Goal: Task Accomplishment & Management: Complete application form

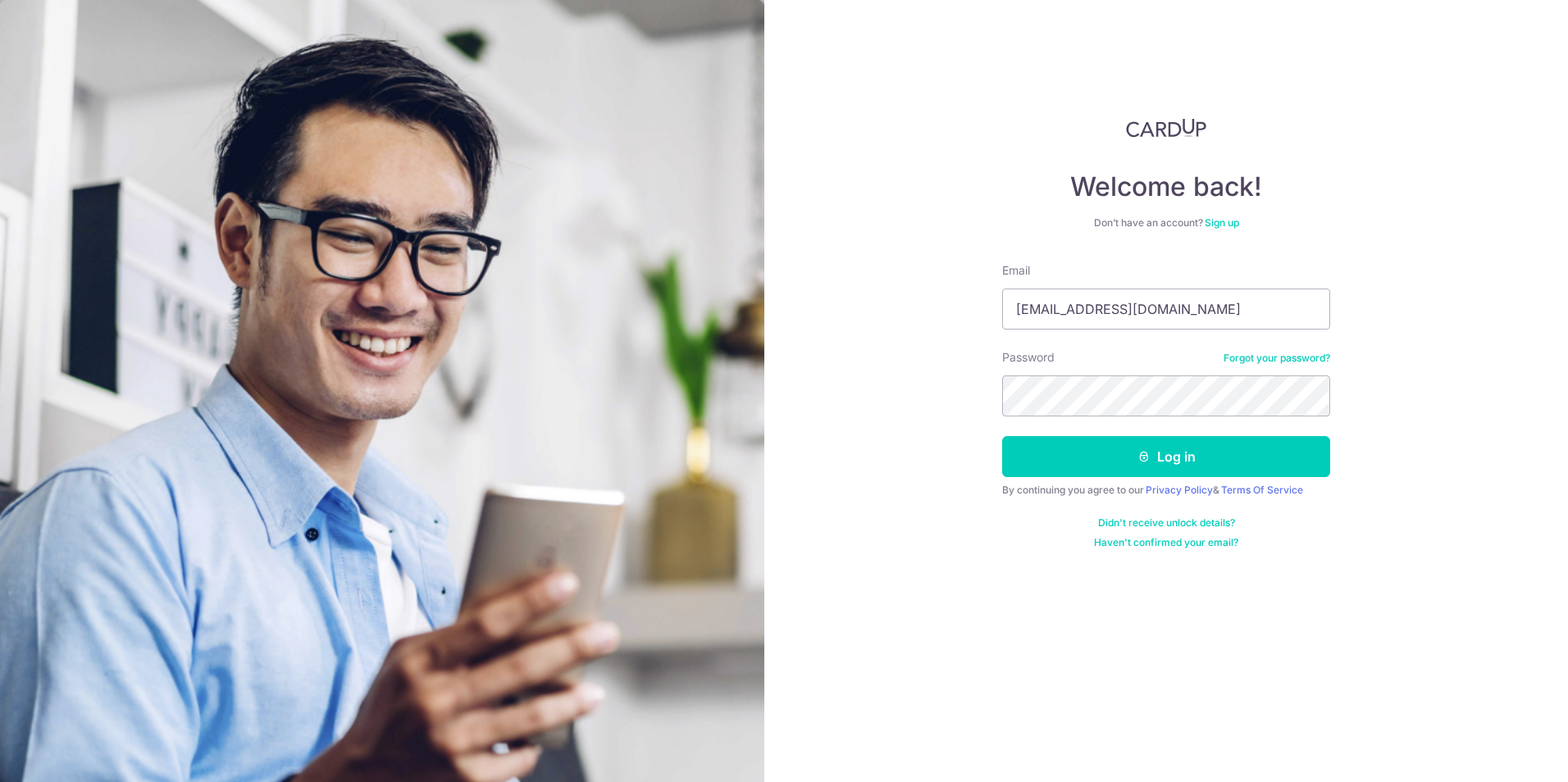
type input "[EMAIL_ADDRESS][DOMAIN_NAME]"
click at [1170, 482] on form "Email [EMAIL_ADDRESS][DOMAIN_NAME] Password Forgot your password? Log in By con…" at bounding box center [1166, 405] width 328 height 287
click at [1171, 459] on button "Log in" at bounding box center [1166, 456] width 328 height 41
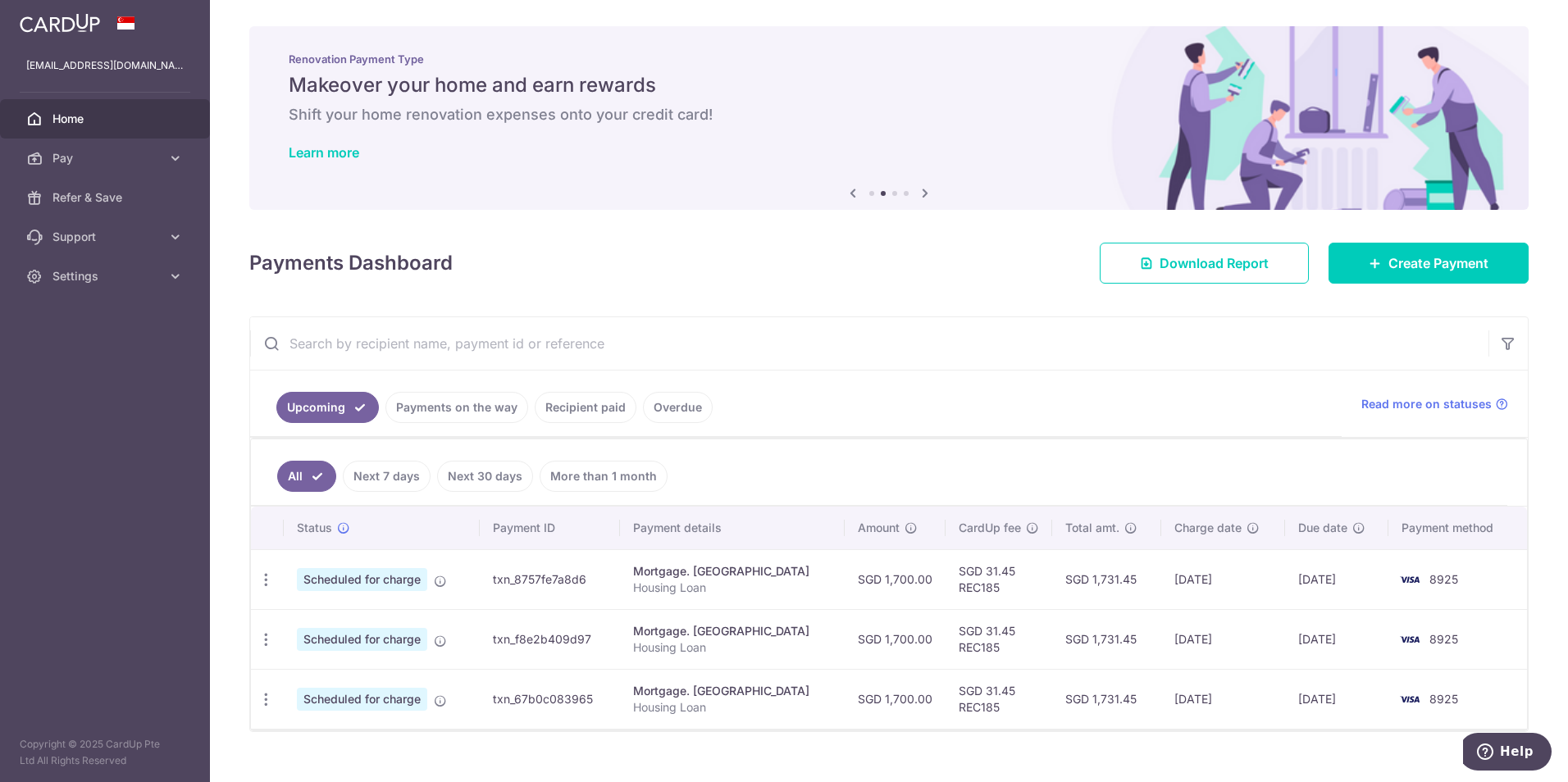
click at [578, 412] on link "Recipient paid" at bounding box center [585, 407] width 101 height 31
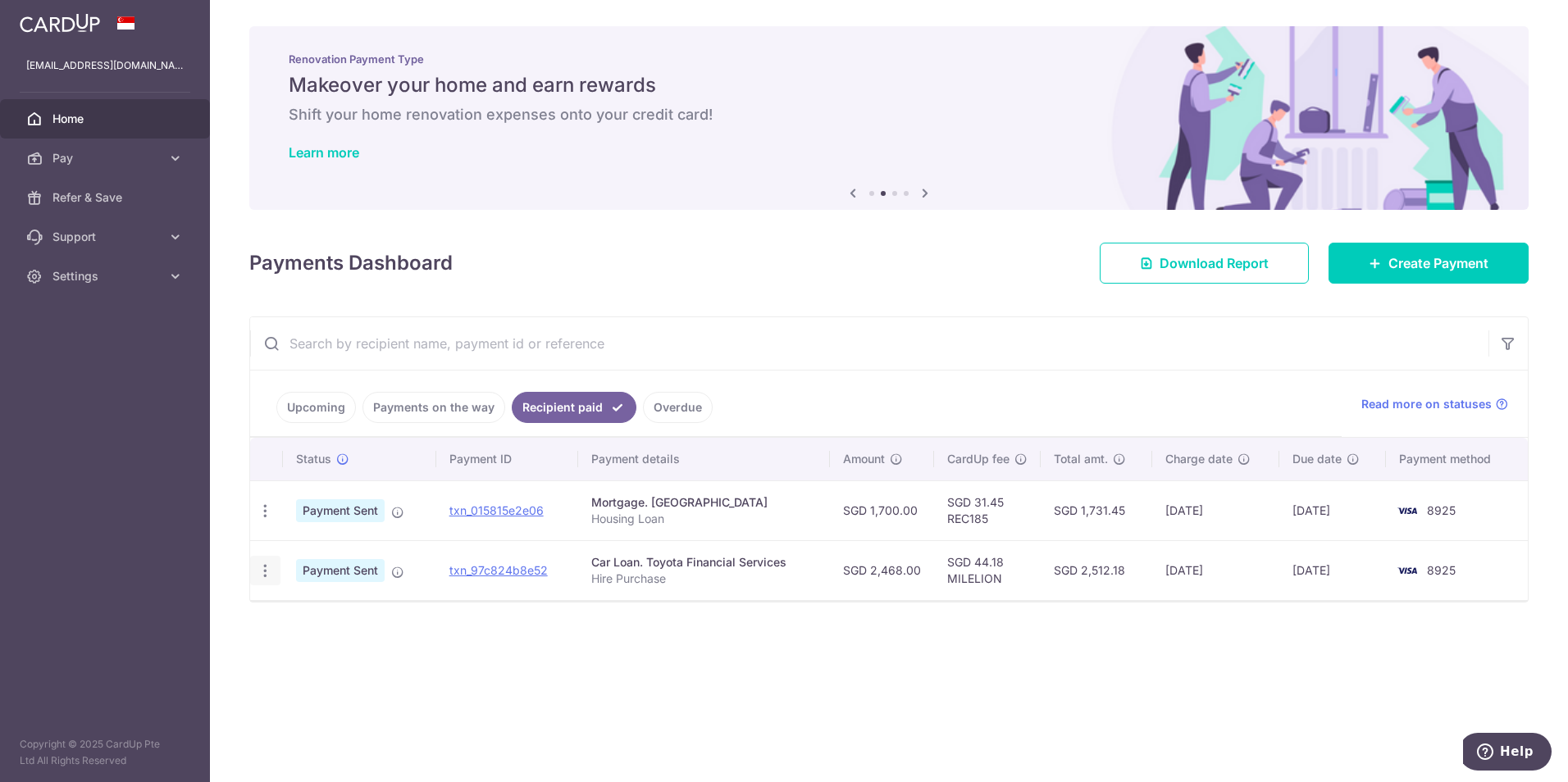
click at [271, 520] on icon "button" at bounding box center [265, 511] width 18 height 18
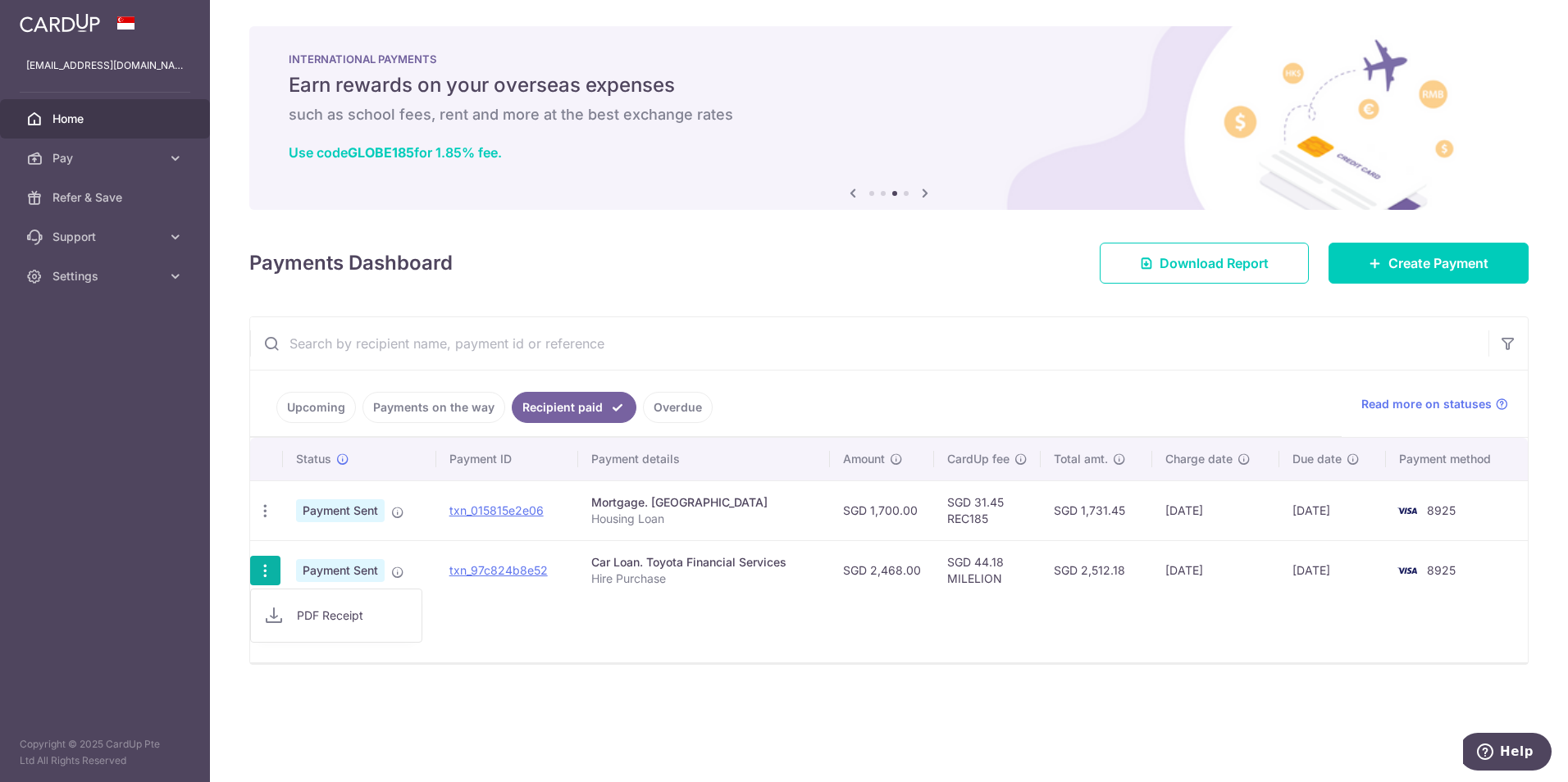
click at [445, 411] on link "Payments on the way" at bounding box center [434, 407] width 142 height 31
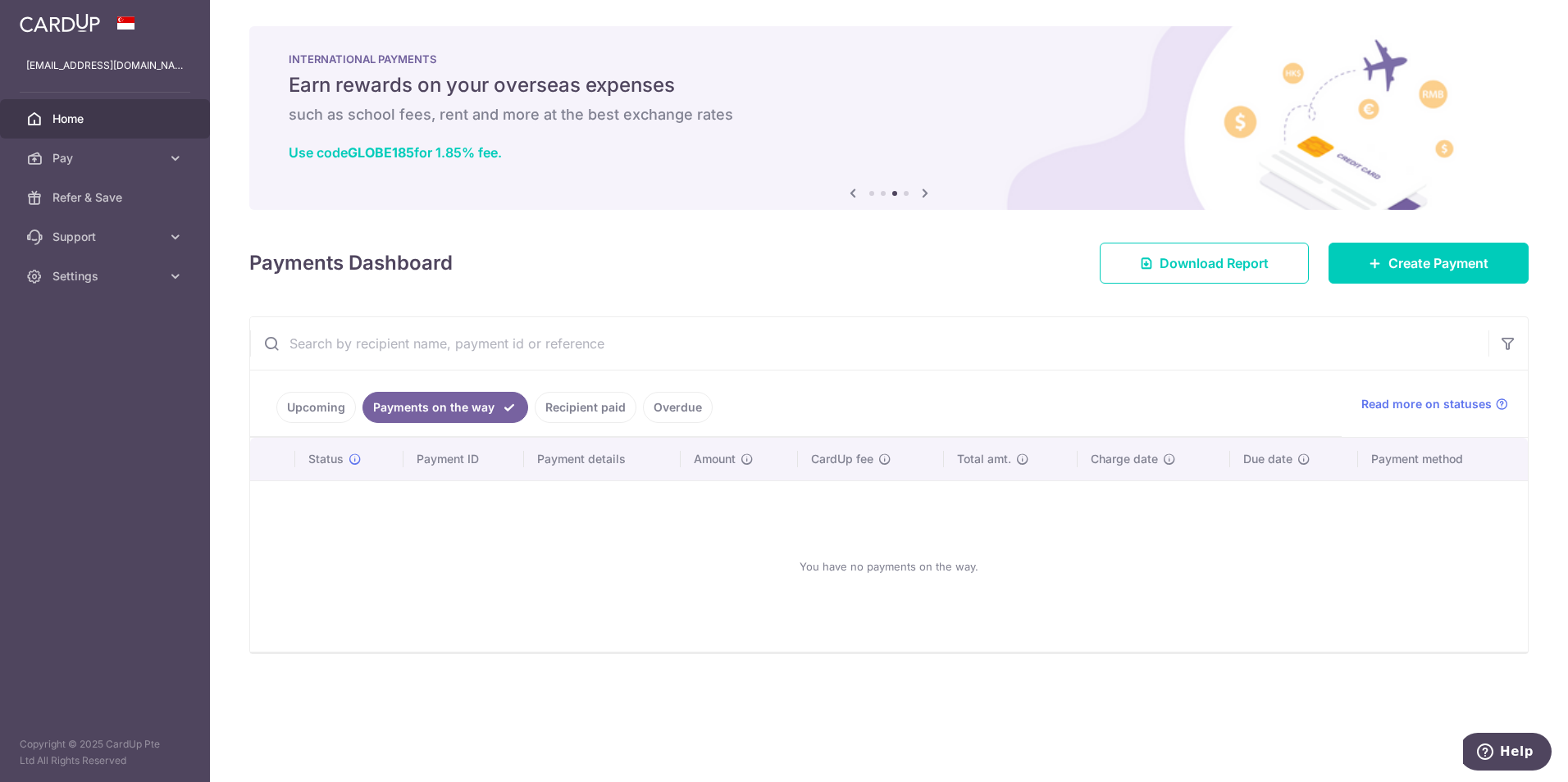
click at [595, 409] on link "Recipient paid" at bounding box center [585, 407] width 101 height 31
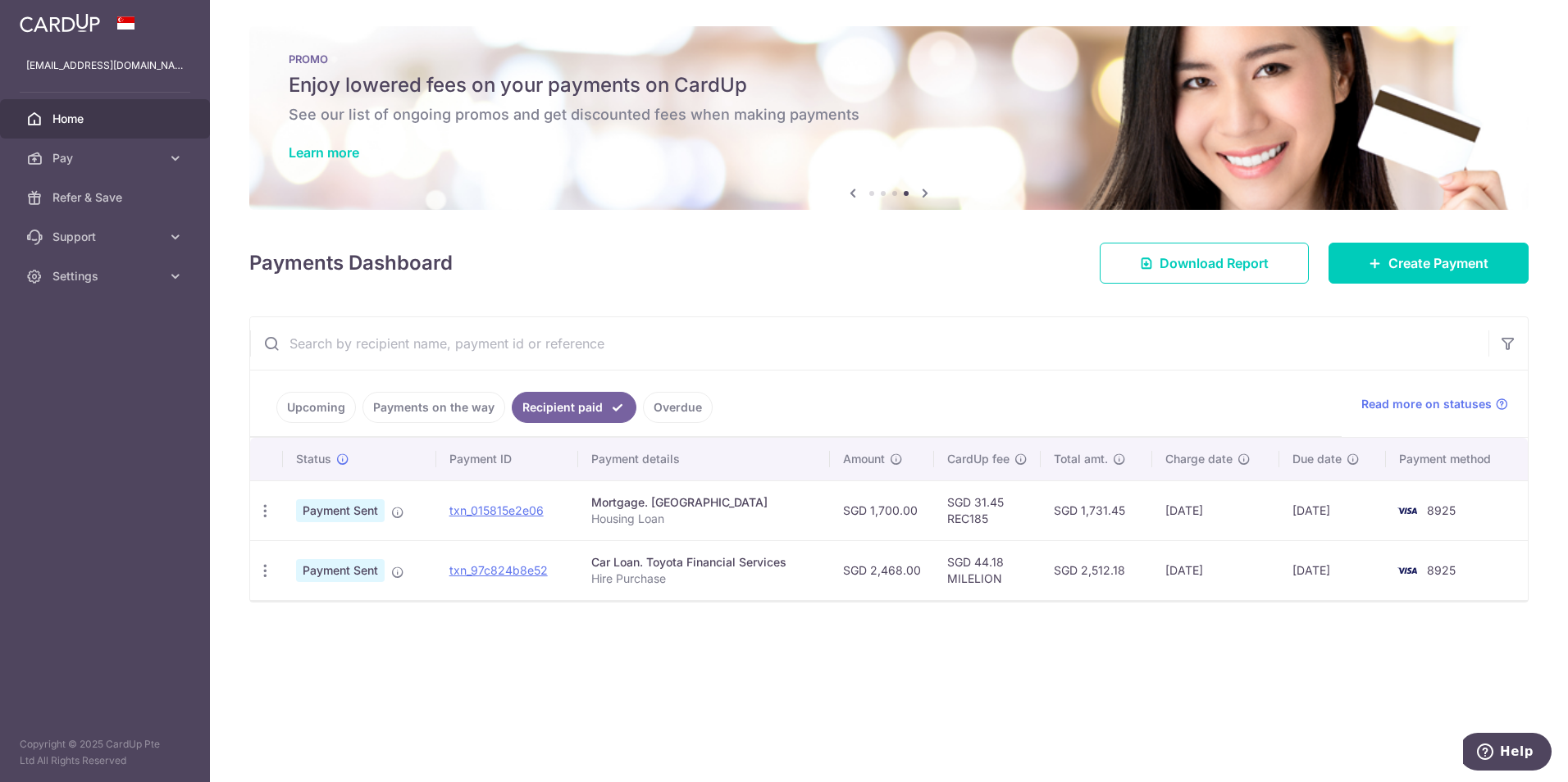
click at [321, 408] on link "Upcoming" at bounding box center [316, 407] width 80 height 31
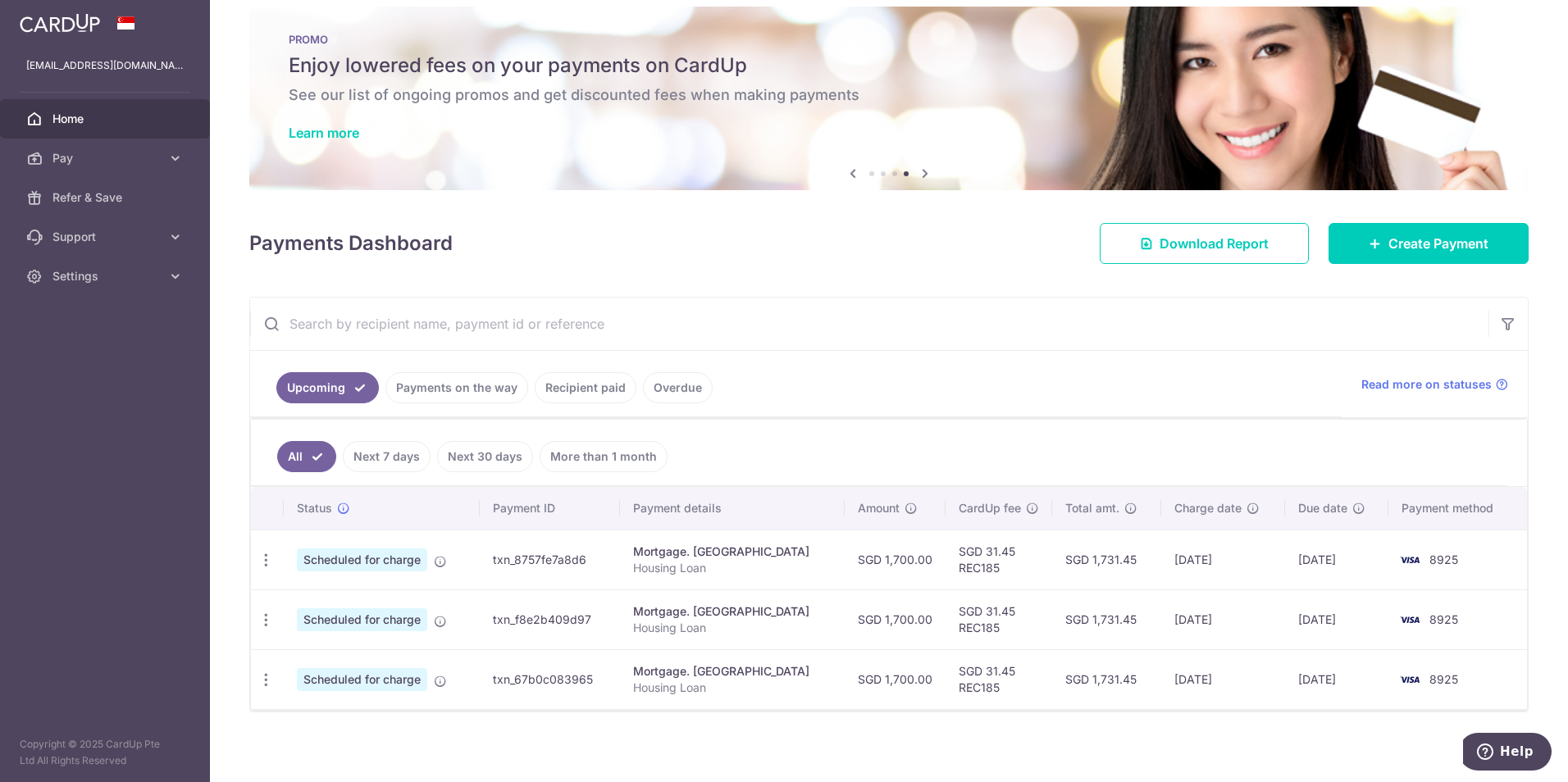
scroll to position [27, 0]
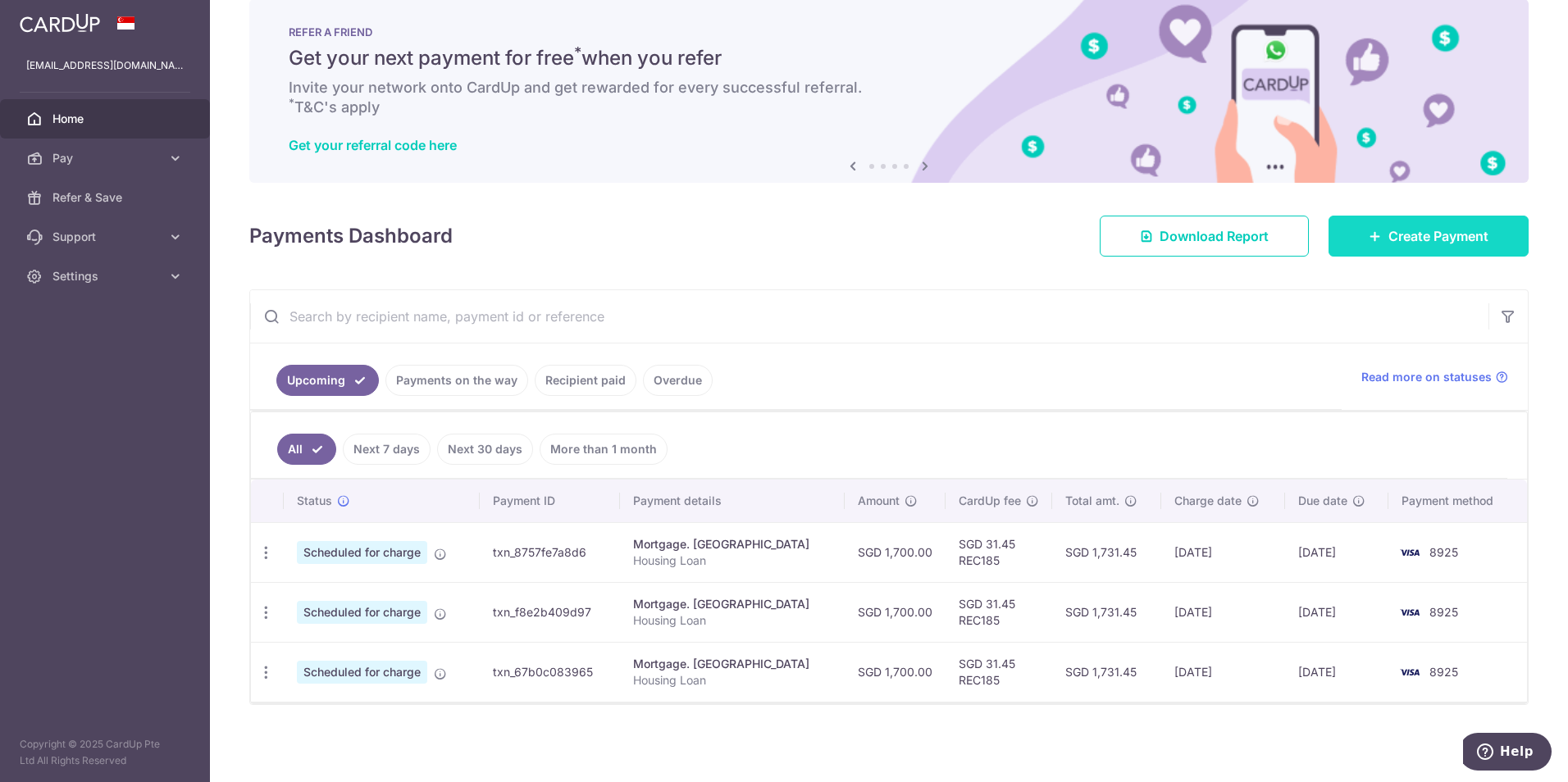
click at [1363, 247] on link "Create Payment" at bounding box center [1428, 236] width 200 height 41
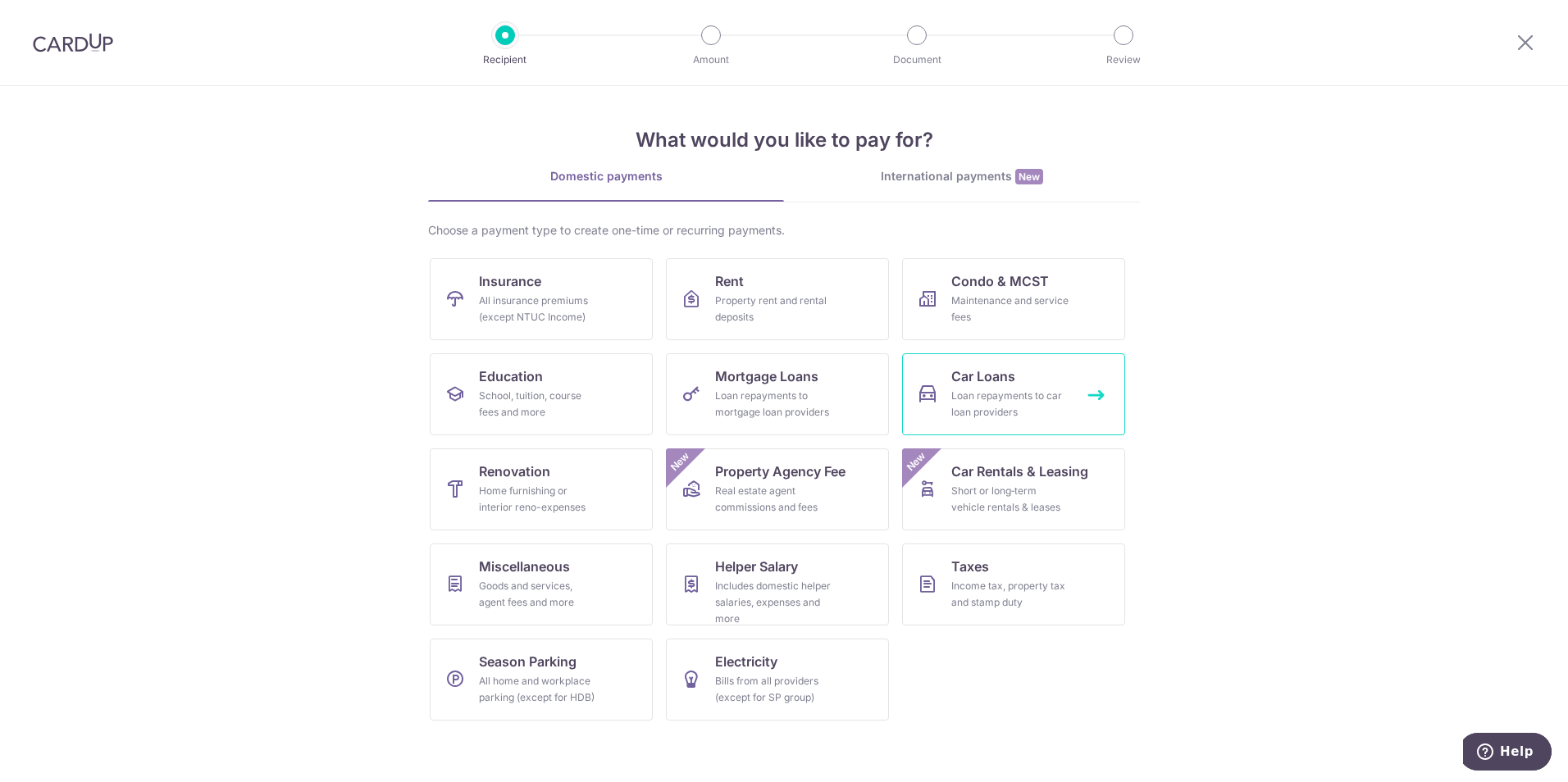
click at [963, 379] on span "Car Loans" at bounding box center [983, 377] width 64 height 20
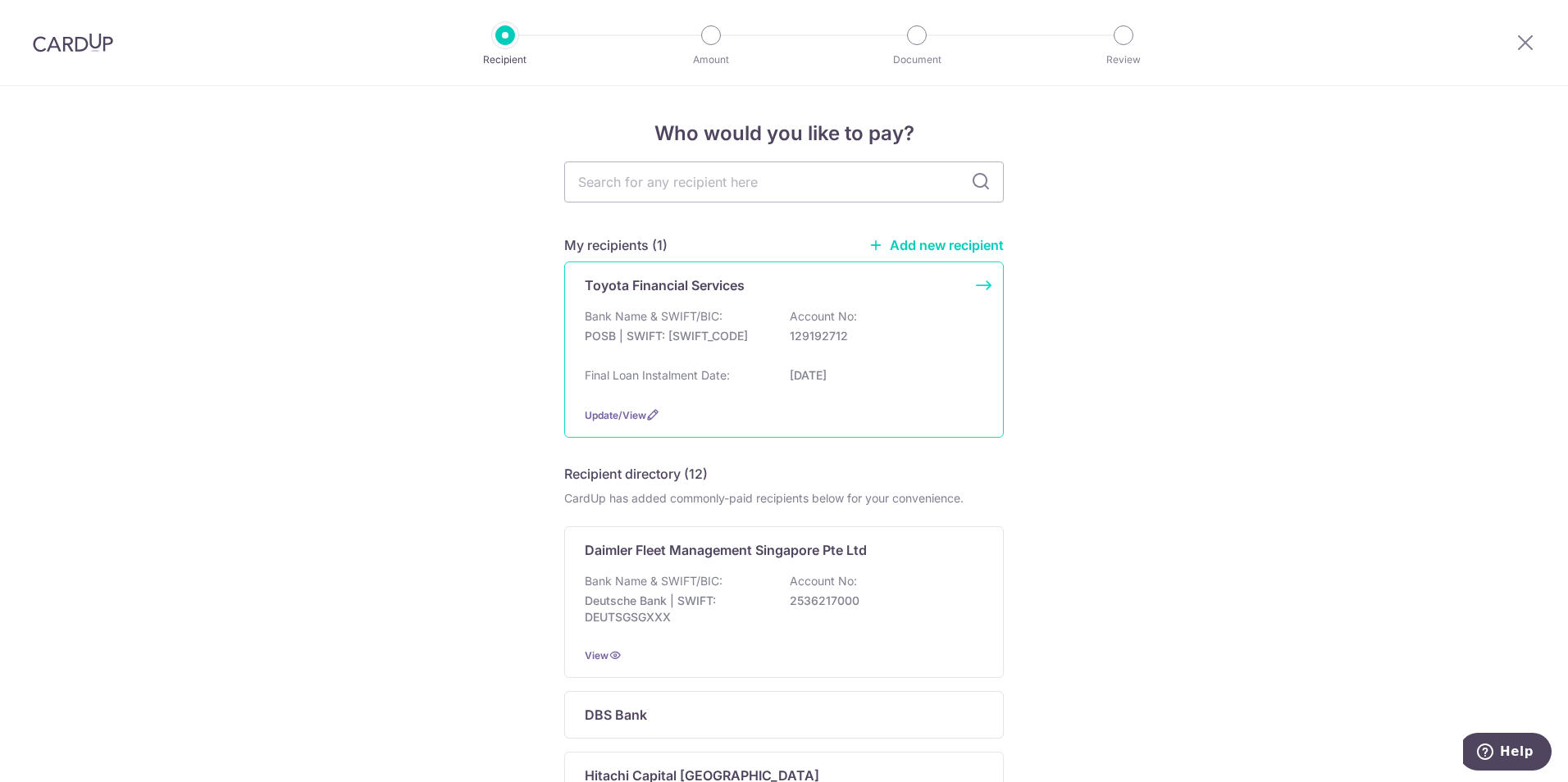
click at [976, 283] on div "Toyota Financial Services Bank Name & SWIFT/BIC: POSB | SWIFT: DBSSSGSGXXX Acco…" at bounding box center [784, 349] width 440 height 177
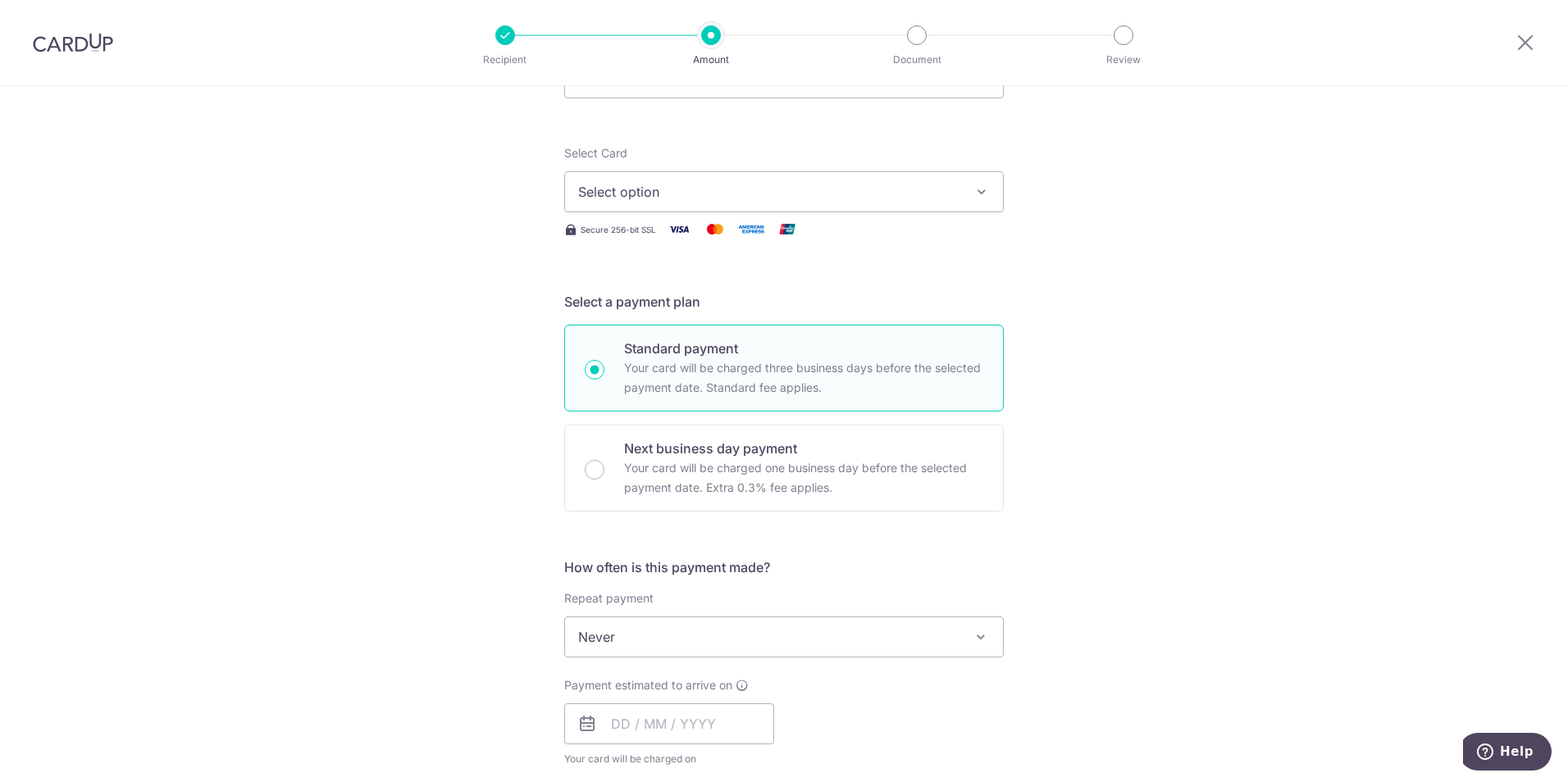
scroll to position [164, 0]
click at [911, 642] on span "Never" at bounding box center [784, 636] width 438 height 39
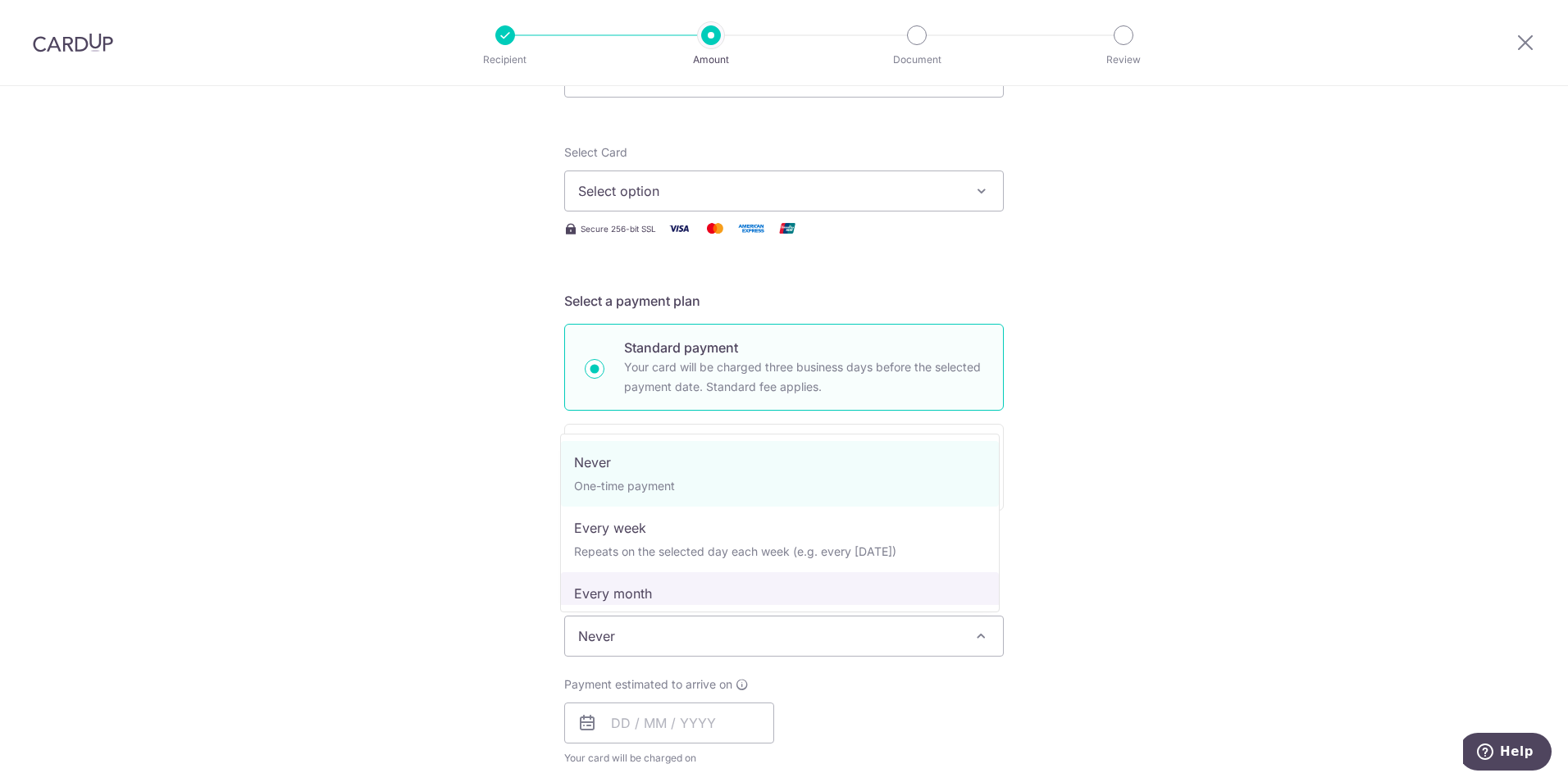
select select "3"
type input "[DATE]"
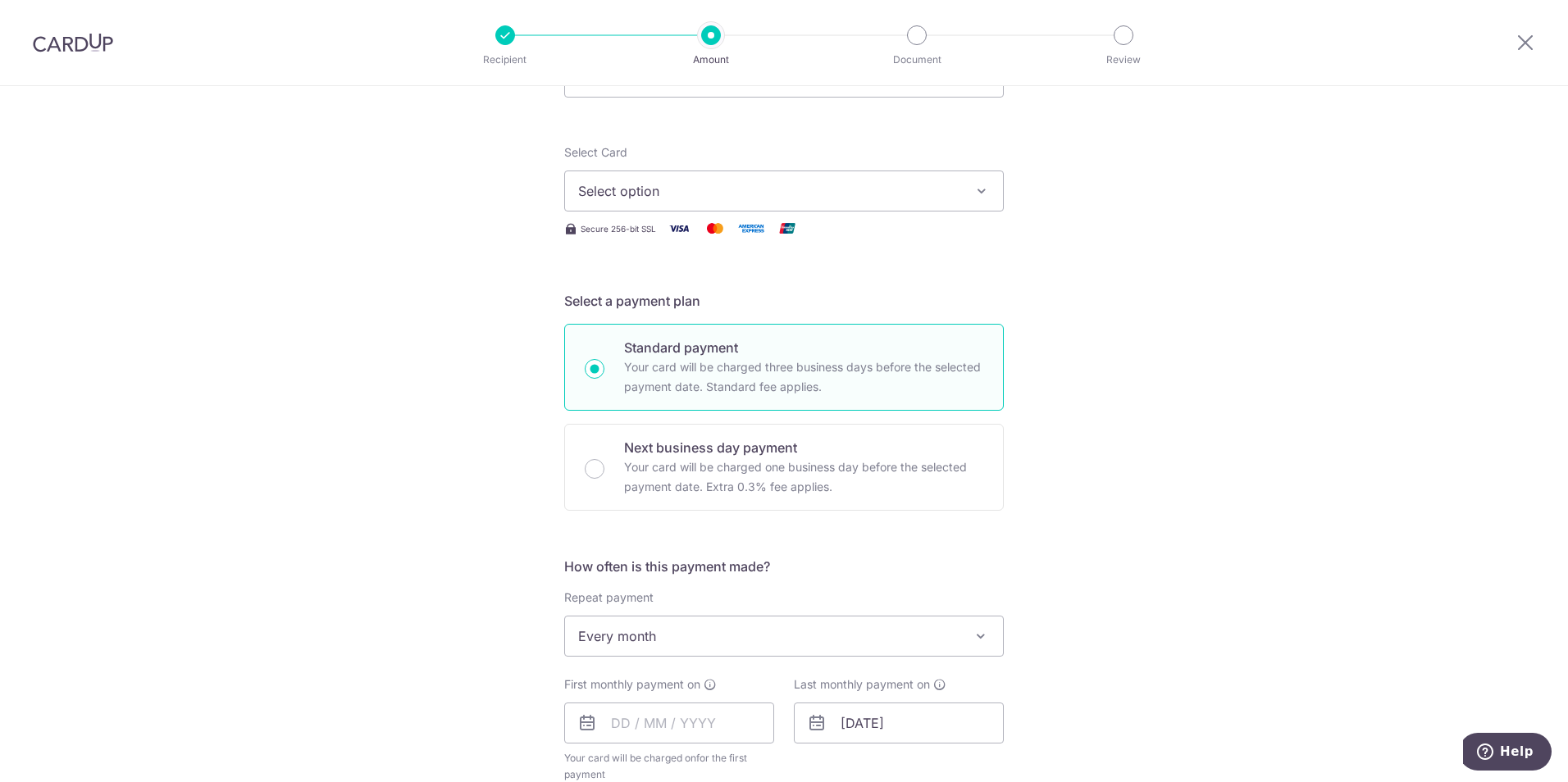
scroll to position [82, 0]
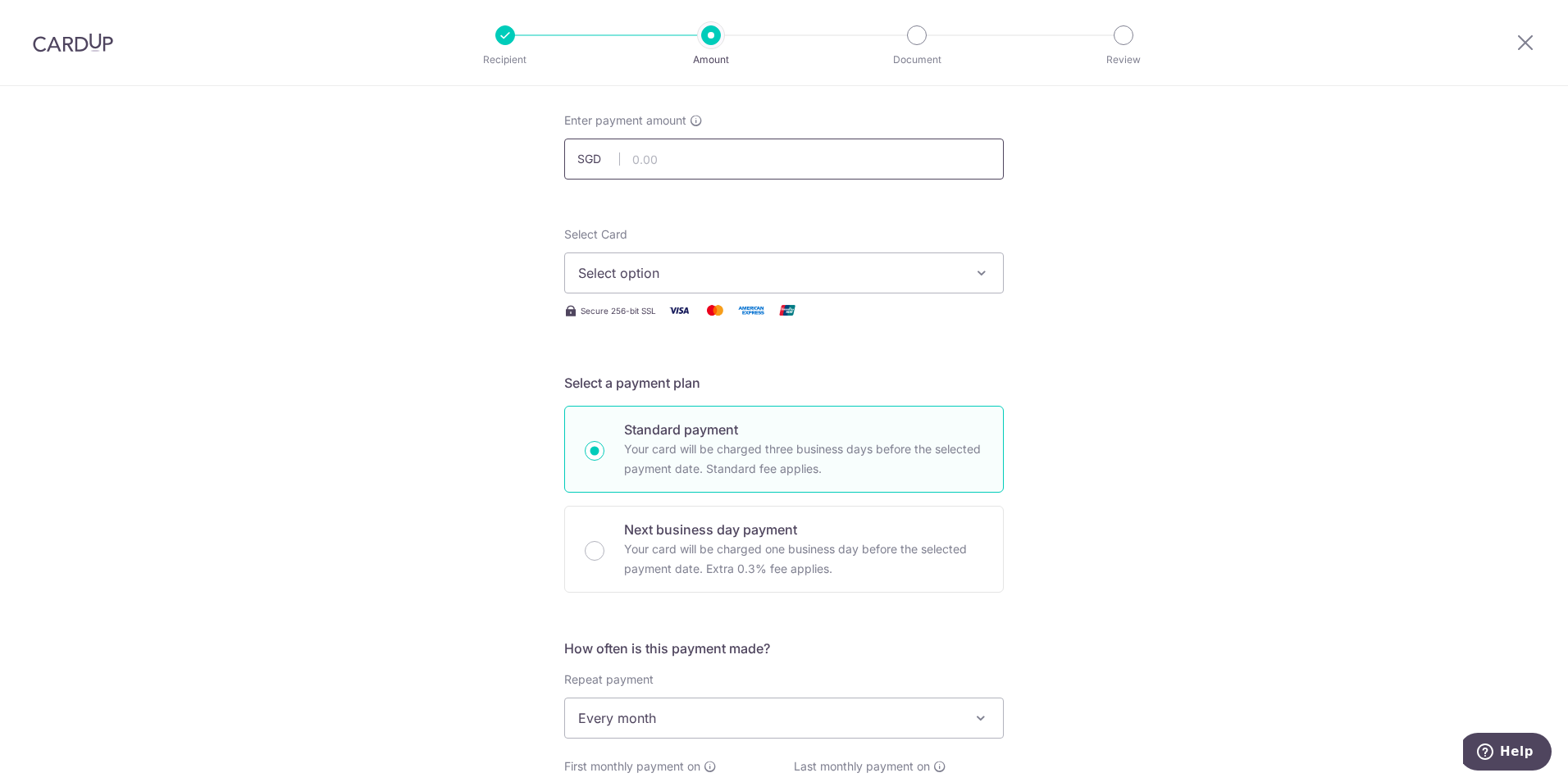
click at [646, 160] on input "text" at bounding box center [784, 159] width 440 height 41
type input "2,468.00"
click at [1059, 241] on div "Tell us more about your payment Enter payment amount SGD 2,468.00 2468.00 Selec…" at bounding box center [784, 754] width 1568 height 1500
click at [892, 271] on span "Select option" at bounding box center [769, 273] width 382 height 20
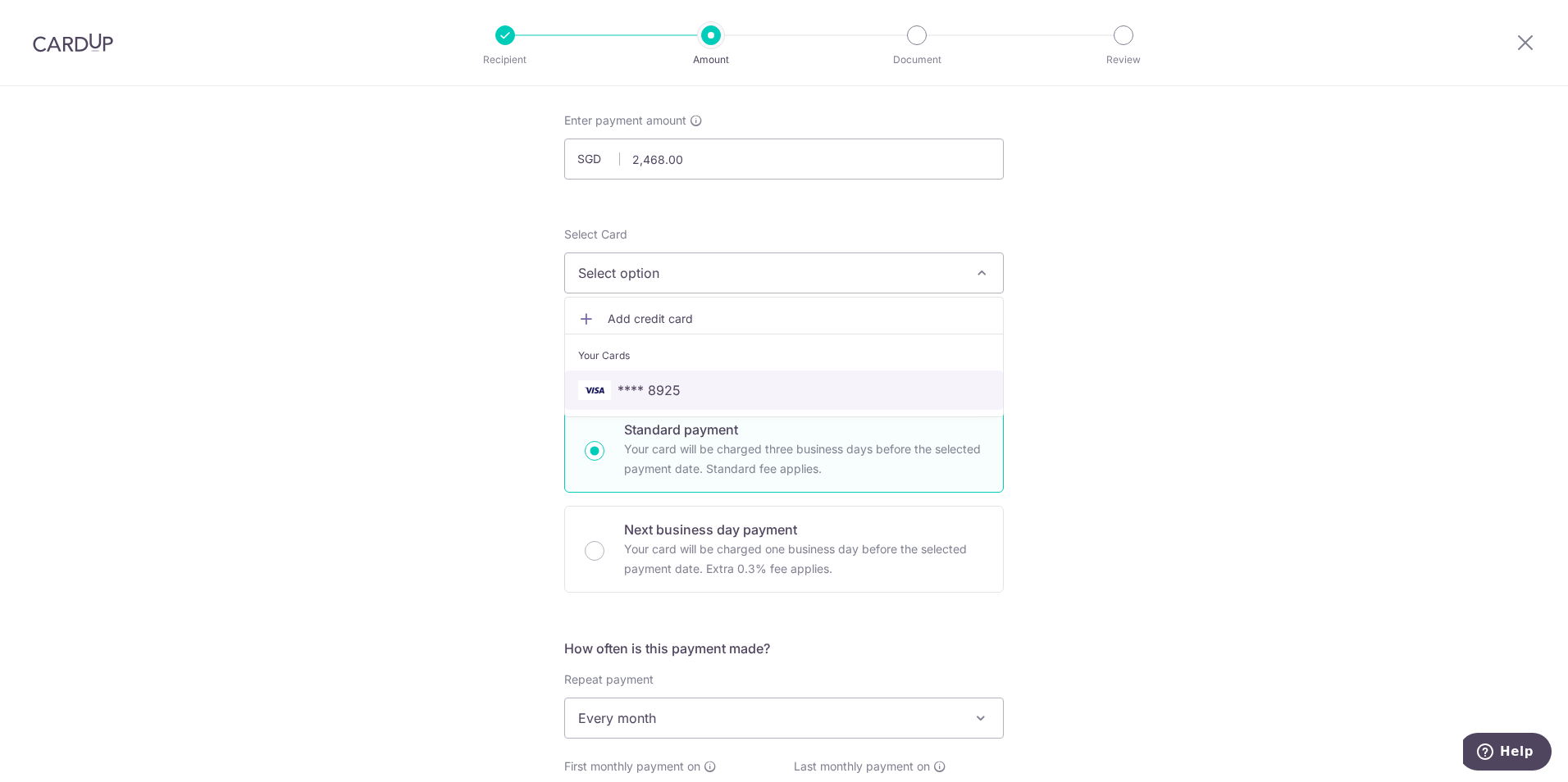
click at [640, 384] on span "**** 8925" at bounding box center [649, 390] width 63 height 20
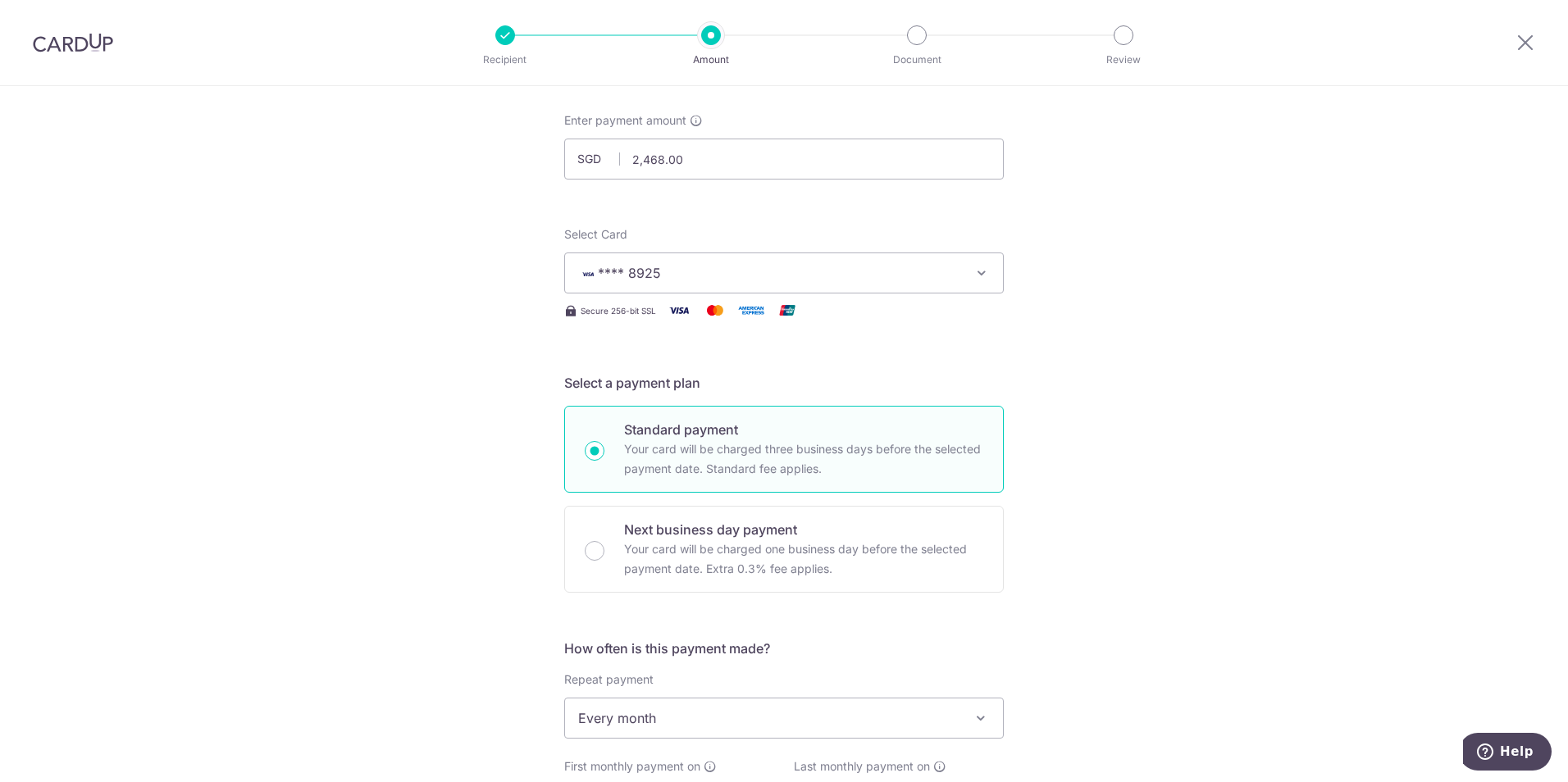
click at [1128, 399] on div "Tell us more about your payment Enter payment amount SGD 2,468.00 2468.00 Selec…" at bounding box center [784, 754] width 1568 height 1500
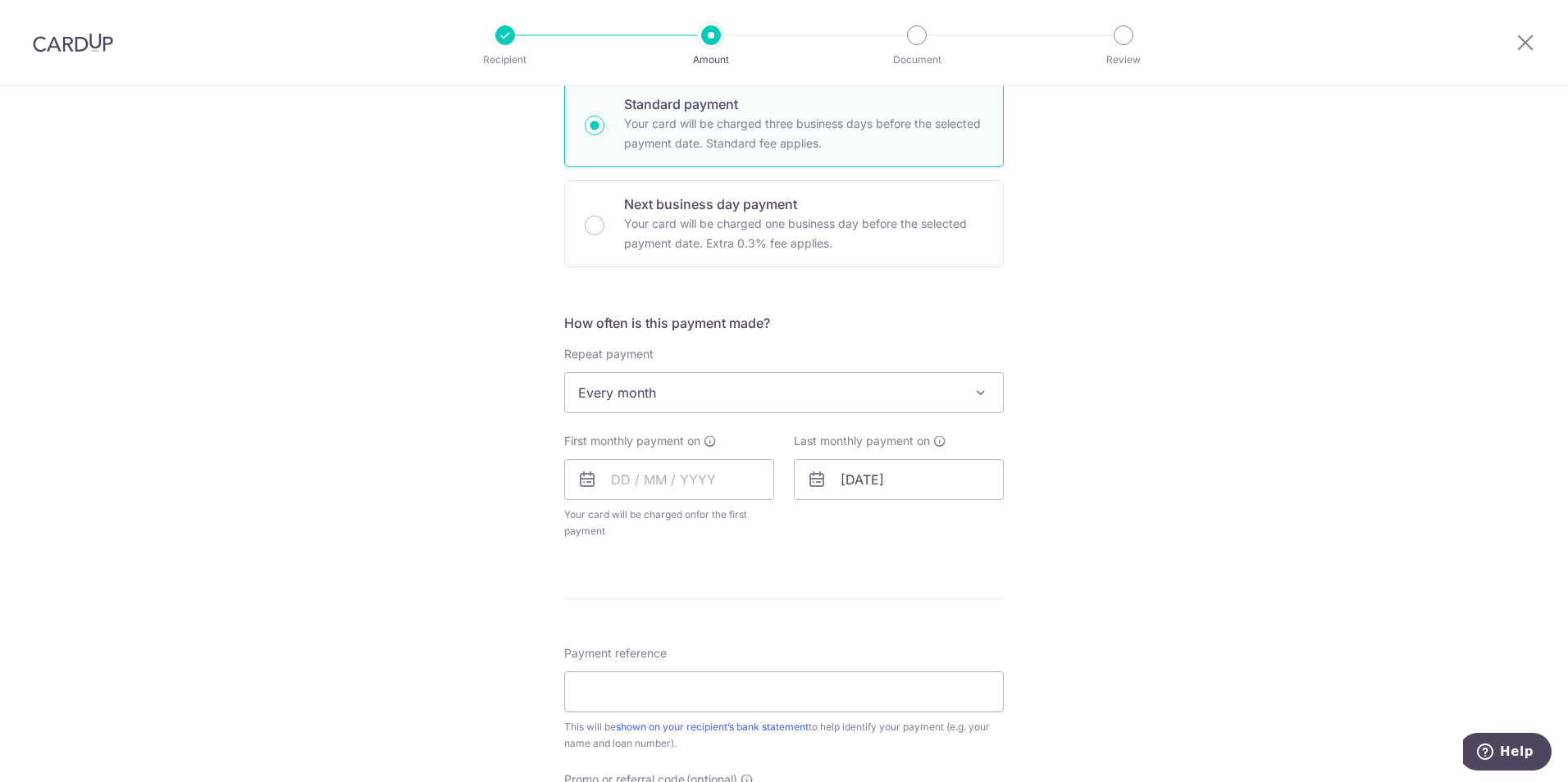
scroll to position [410, 0]
click at [695, 478] on input "text" at bounding box center [669, 477] width 210 height 41
click at [650, 690] on link "19" at bounding box center [663, 692] width 26 height 26
type input "19/08/2025"
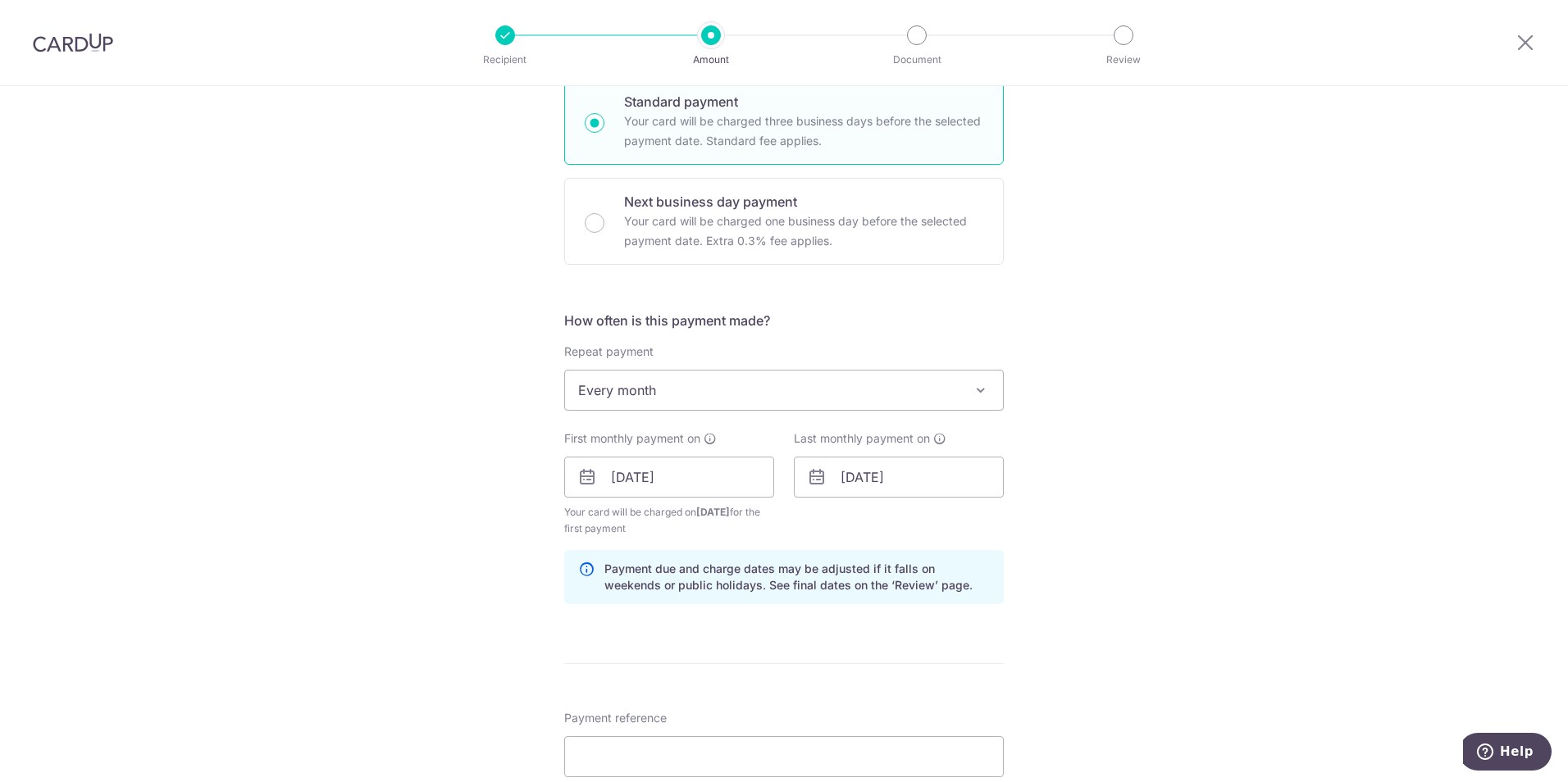
click at [1159, 620] on div "Tell us more about your payment Enter payment amount SGD 2,468.00 2468.00 Selec…" at bounding box center [784, 460] width 1568 height 1567
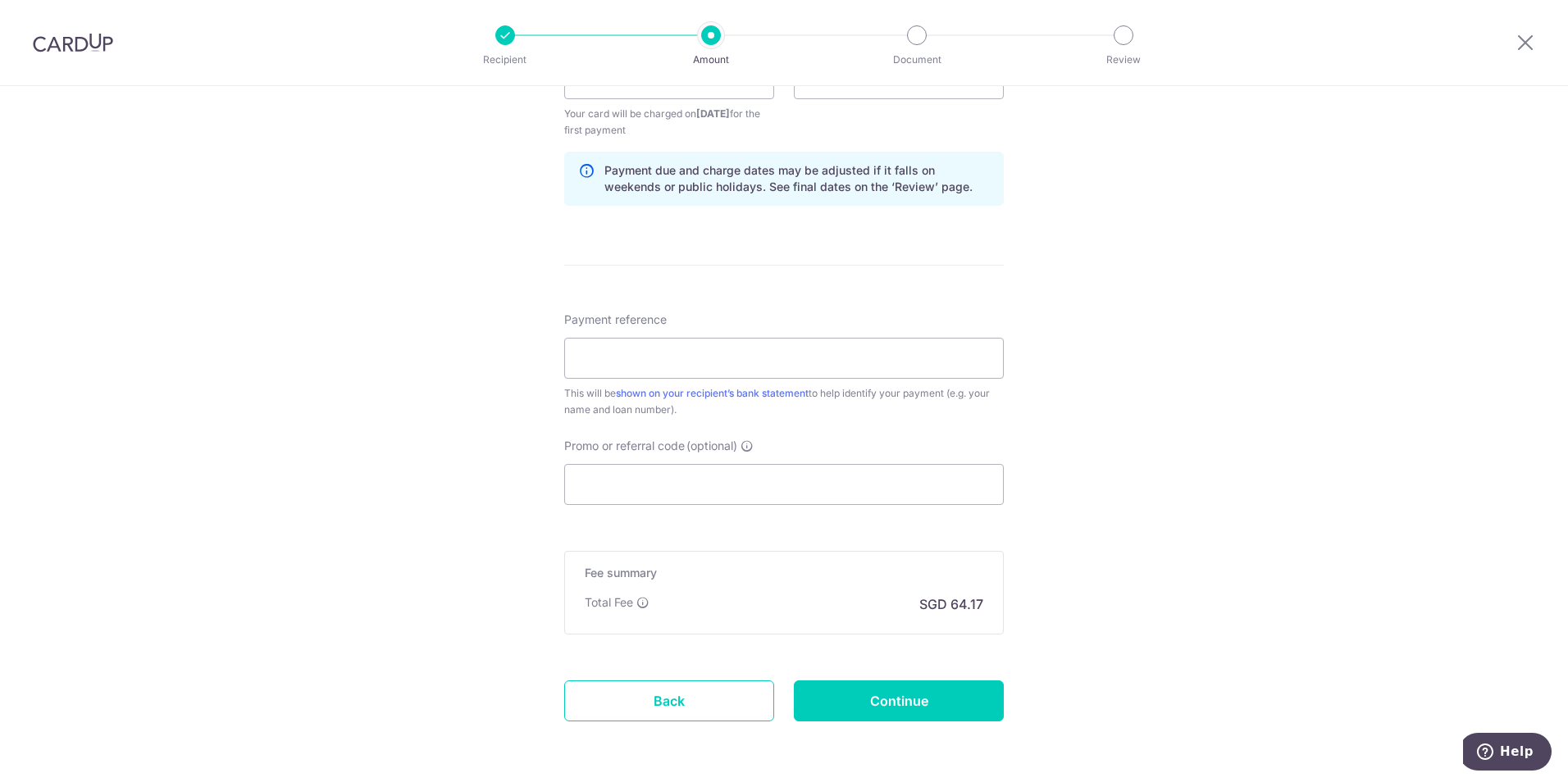
scroll to position [820, 0]
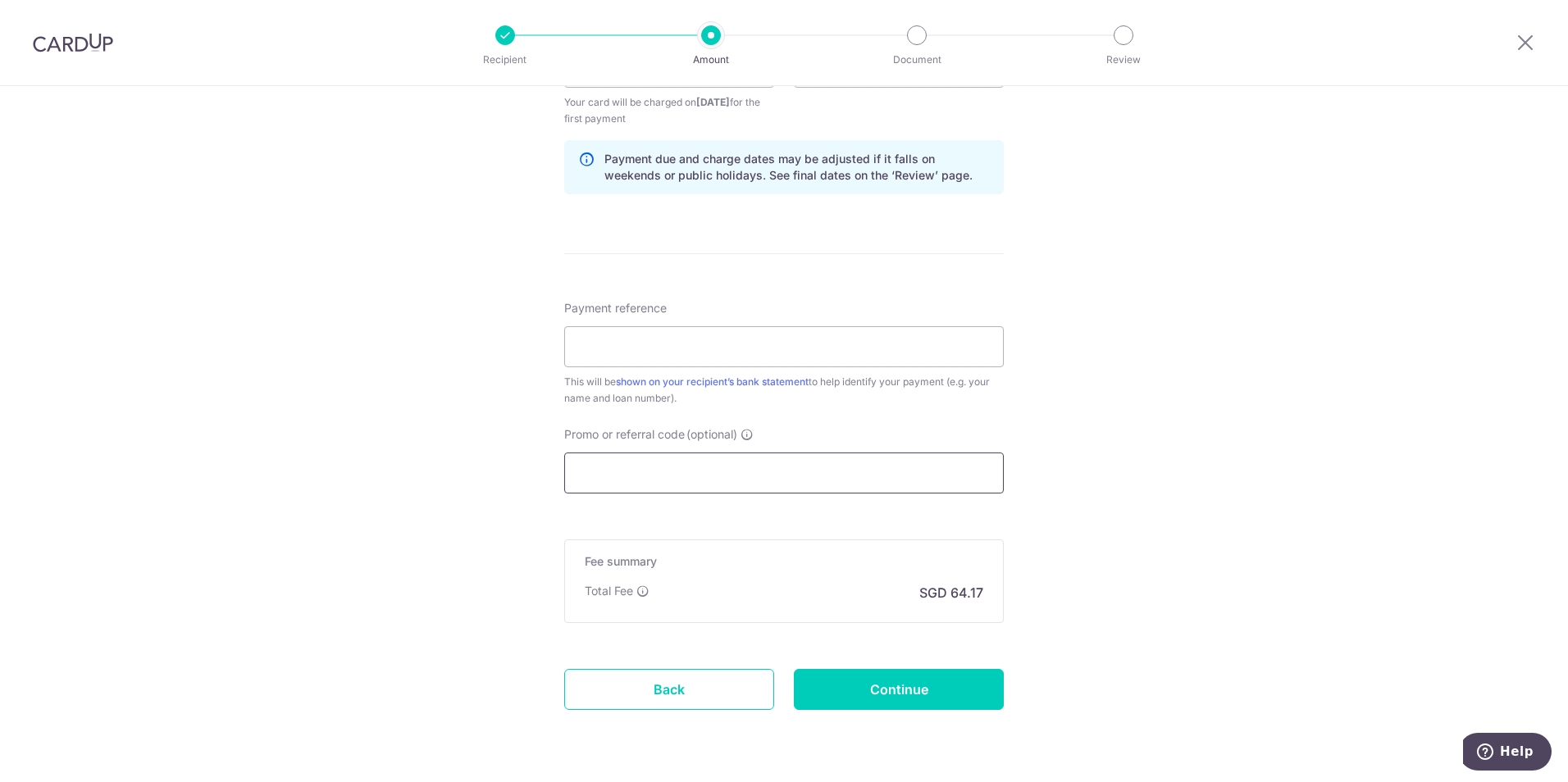
click at [621, 466] on input "Promo or referral code (optional)" at bounding box center [784, 473] width 440 height 41
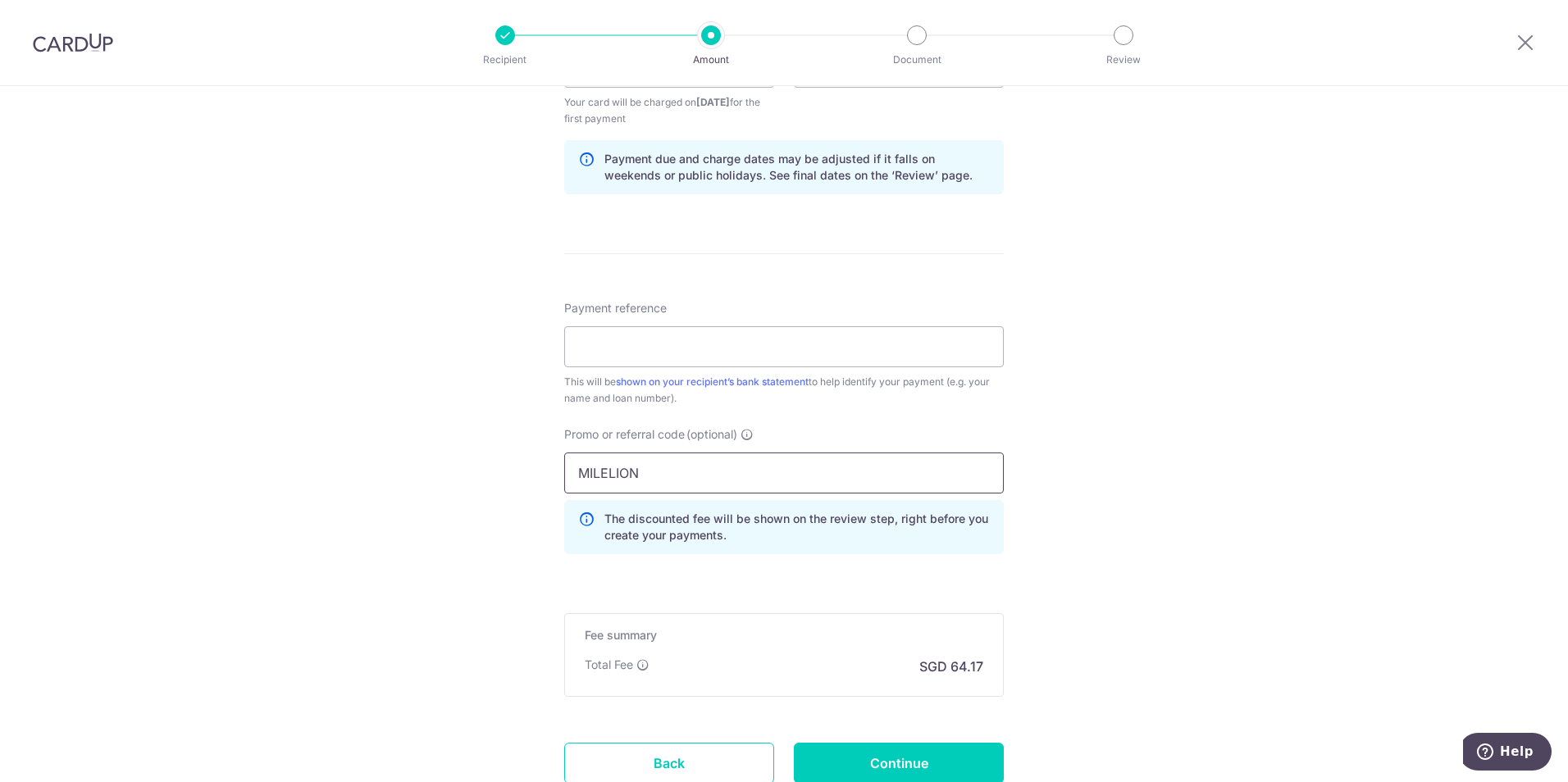
type input "MILELION"
click at [1154, 513] on div "Tell us more about your payment Enter payment amount SGD 2,468.00 2468.00 Selec…" at bounding box center [784, 86] width 1568 height 1641
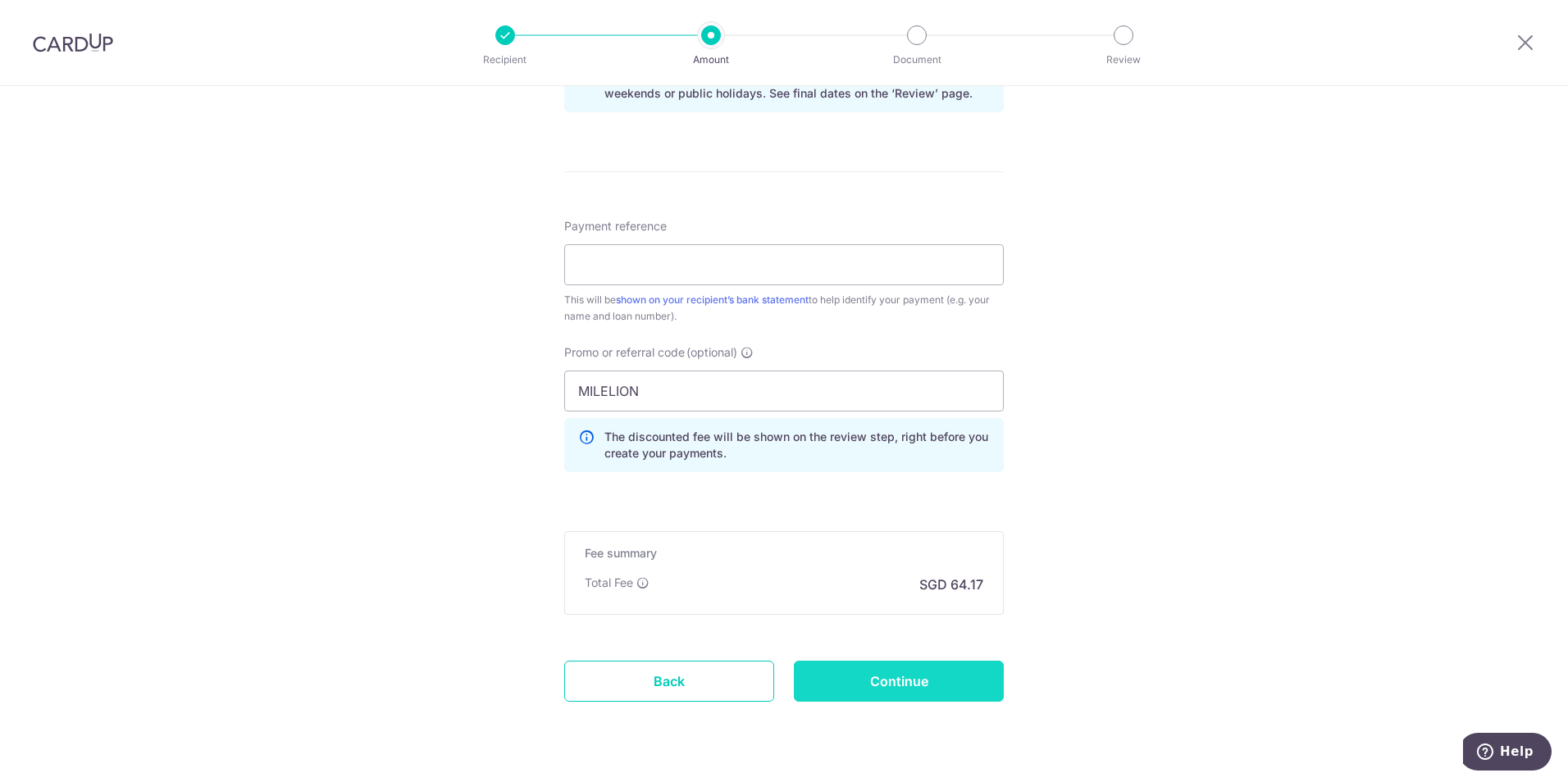
click at [902, 675] on input "Continue" at bounding box center [898, 681] width 210 height 41
type input "Create Schedule"
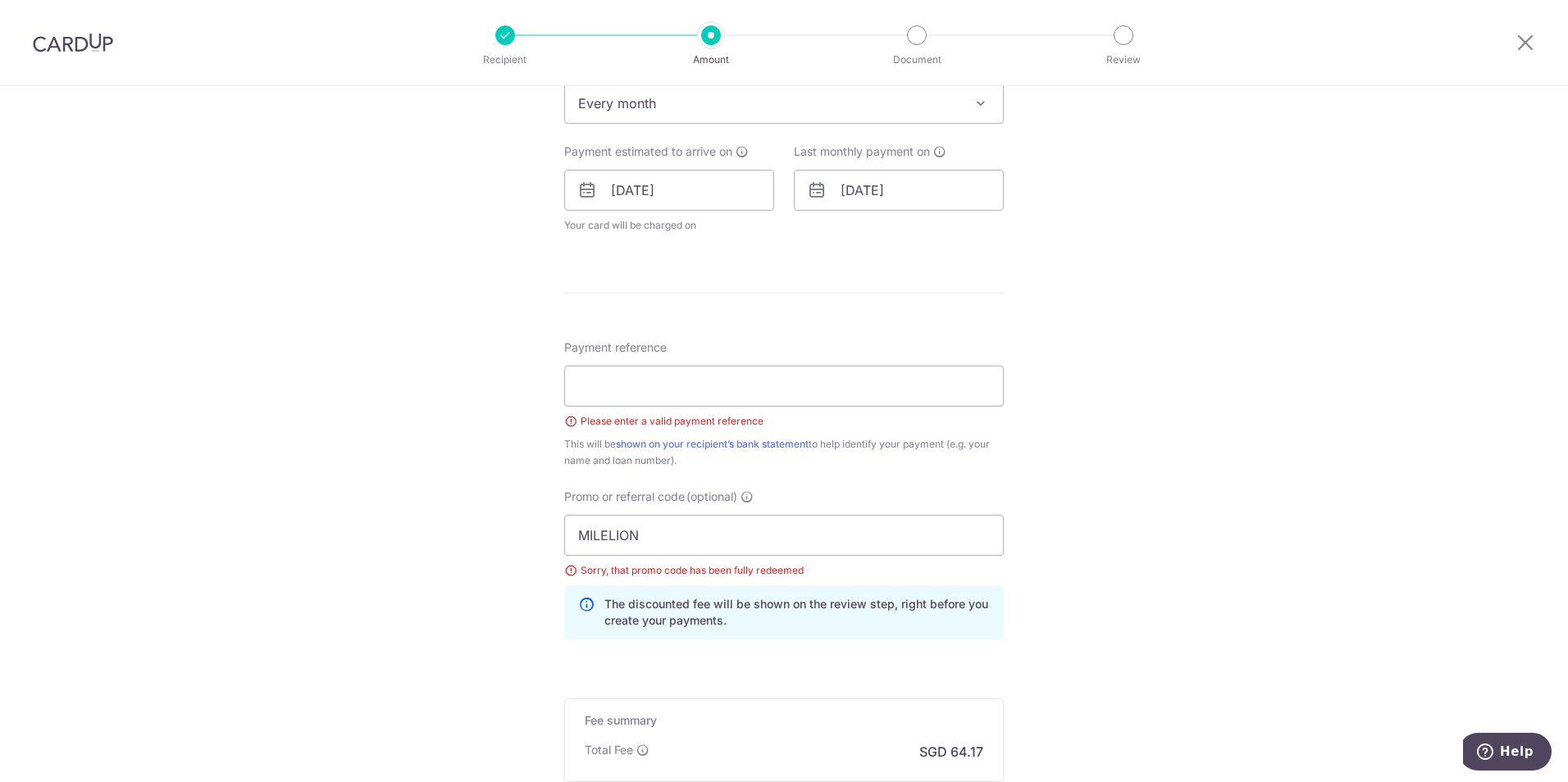
scroll to position [661, 0]
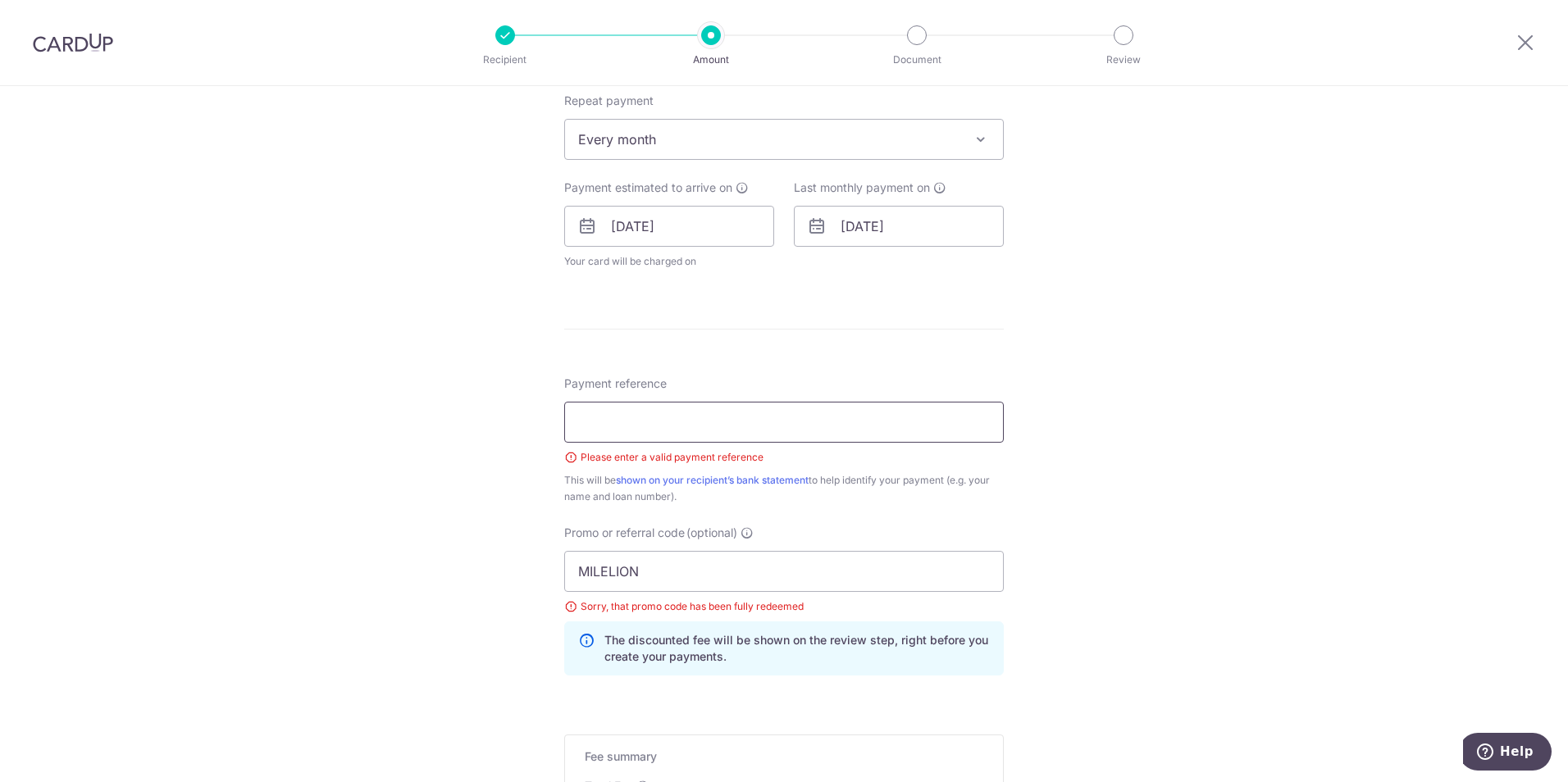
click at [648, 427] on input "Payment reference" at bounding box center [784, 422] width 440 height 41
type input "V"
type input "Car loan"
drag, startPoint x: 669, startPoint y: 574, endPoint x: 536, endPoint y: 559, distance: 133.8
click at [536, 559] on div "Tell us more about your payment Enter payment amount SGD 2,468.00 2468.00 Selec…" at bounding box center [784, 226] width 1568 height 1603
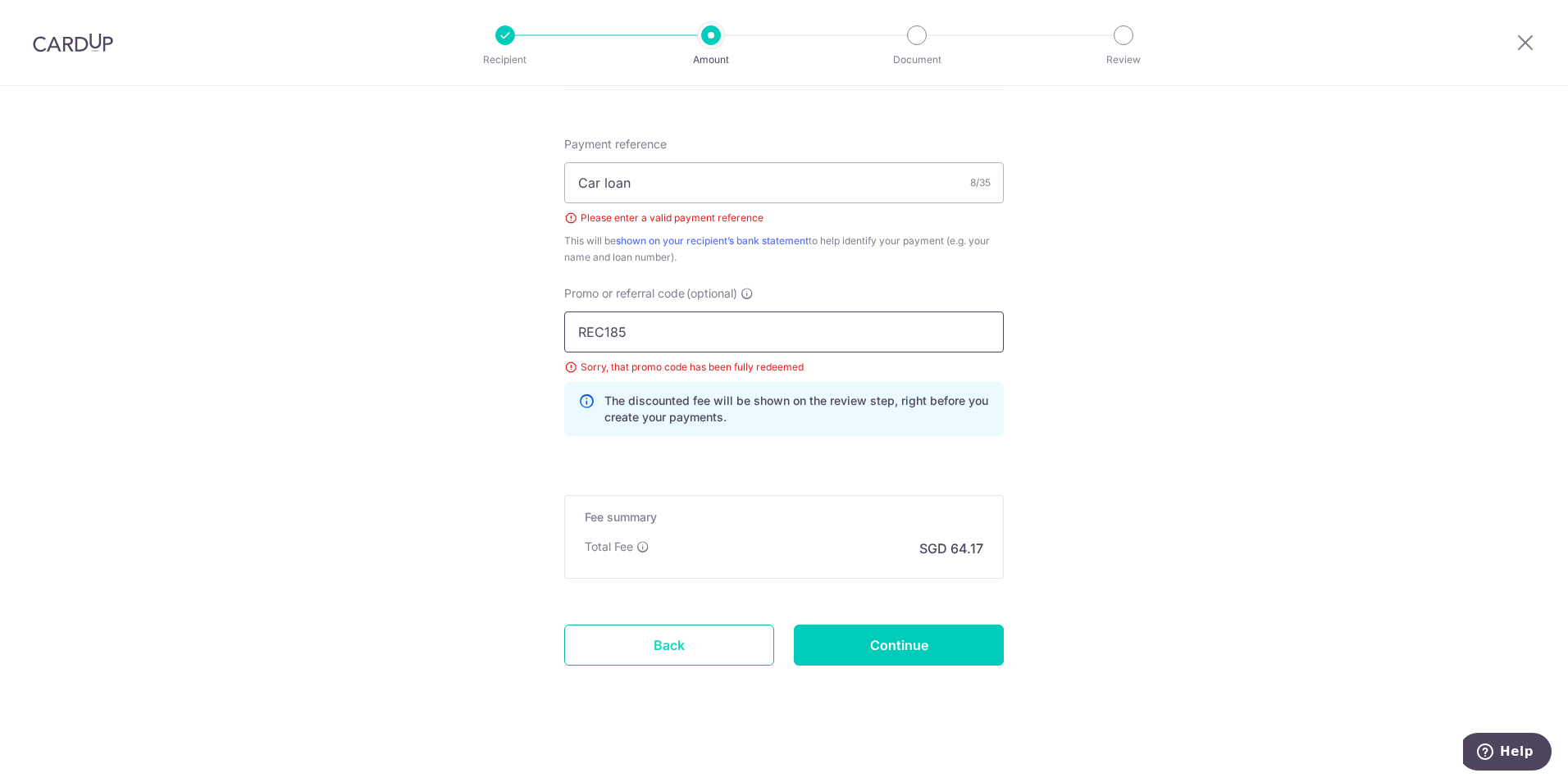
scroll to position [907, 0]
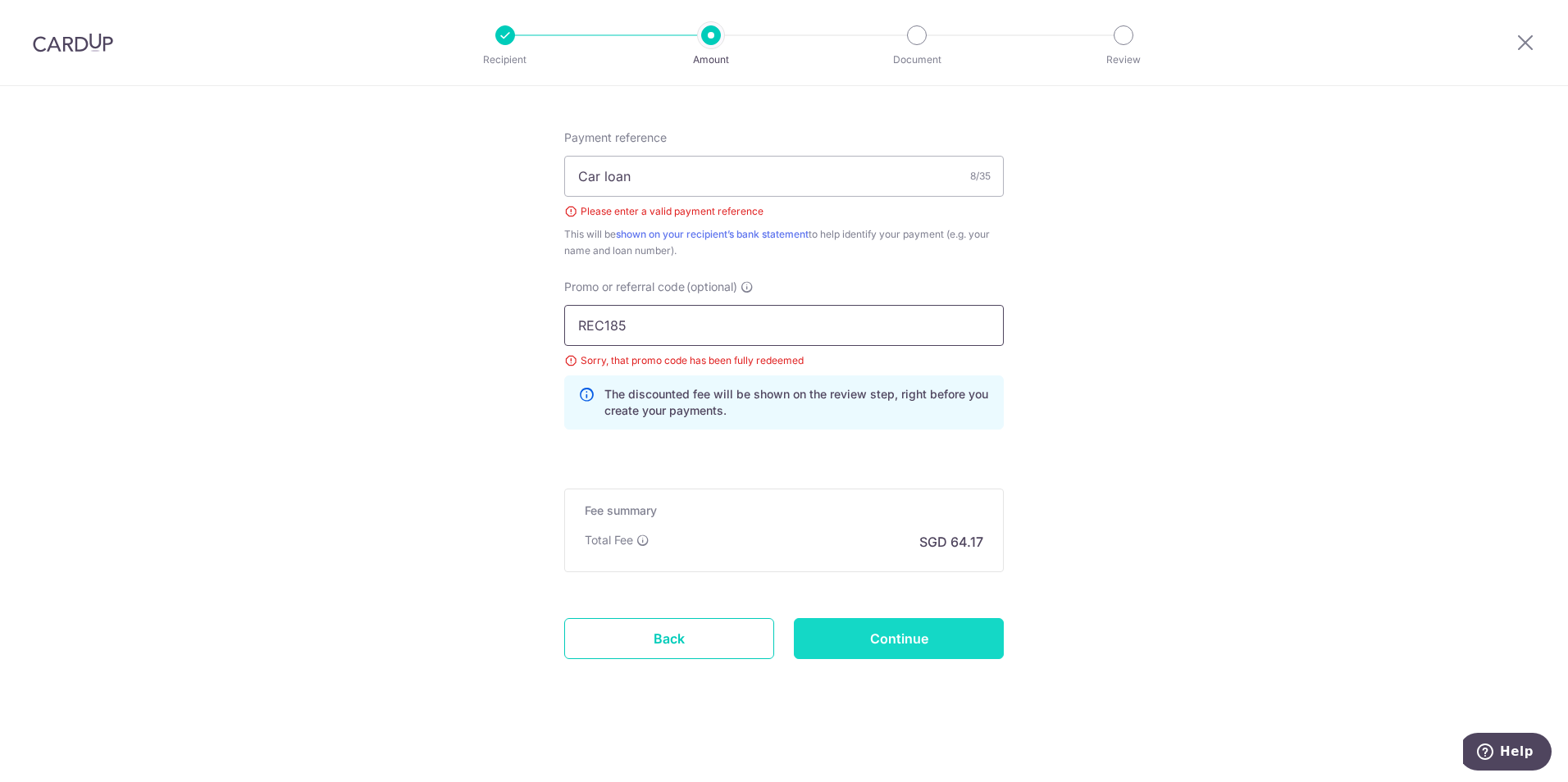
type input "REC185"
click at [866, 633] on input "Continue" at bounding box center [898, 638] width 210 height 41
type input "Create Schedule"
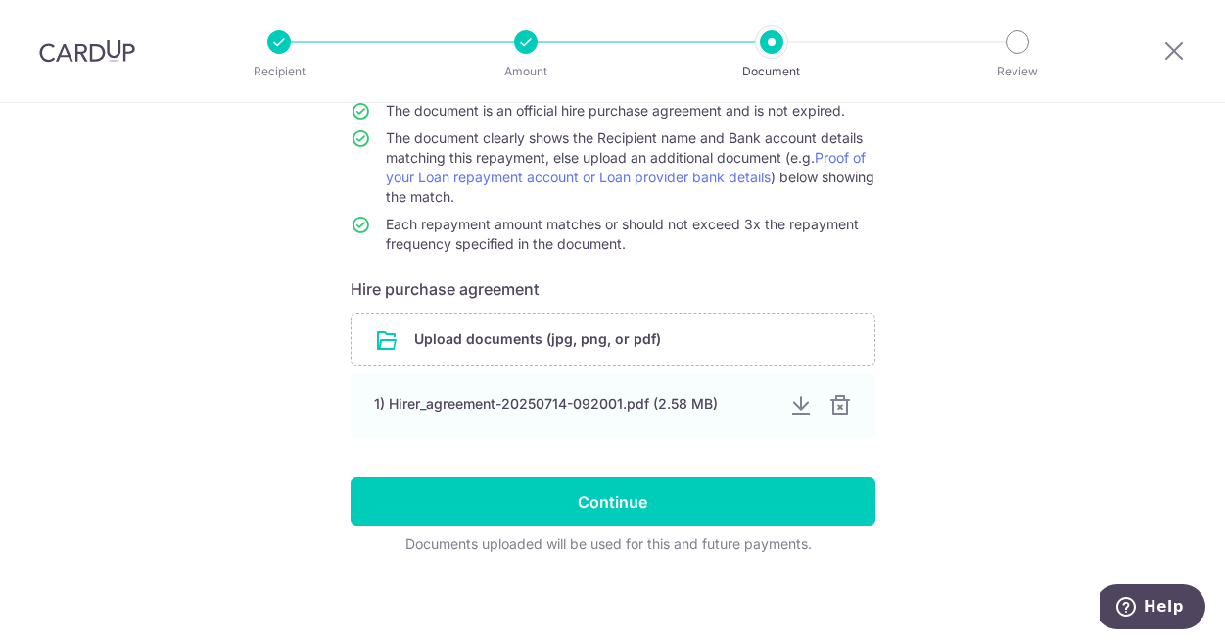
scroll to position [199, 0]
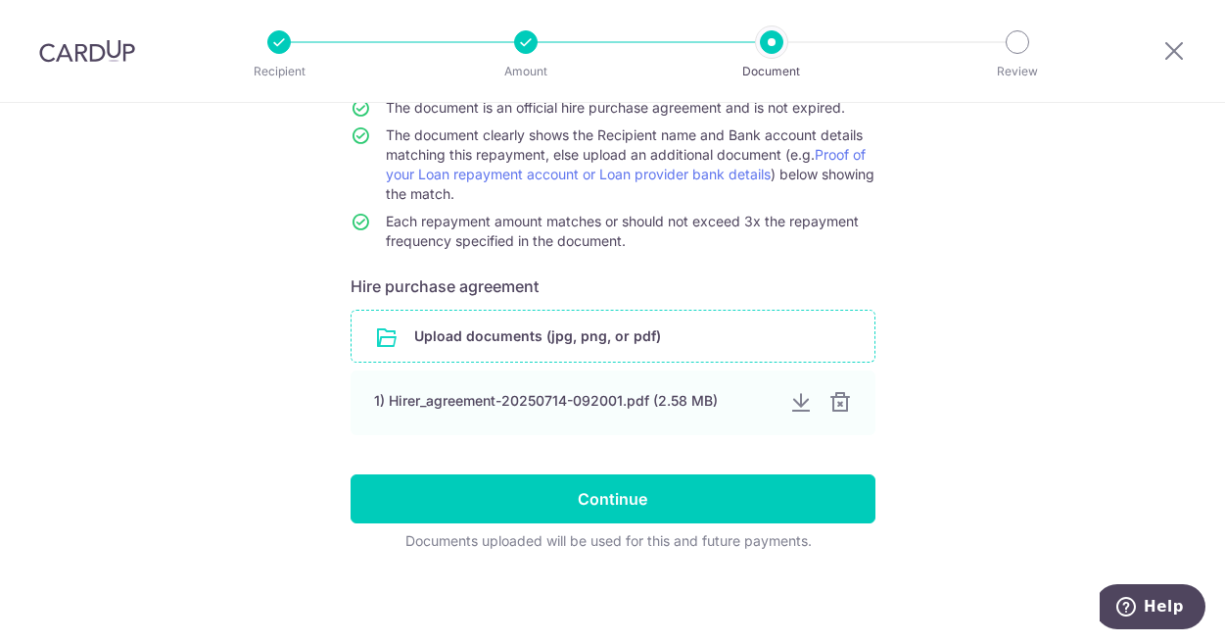
click at [550, 329] on input "file" at bounding box center [613, 335] width 523 height 51
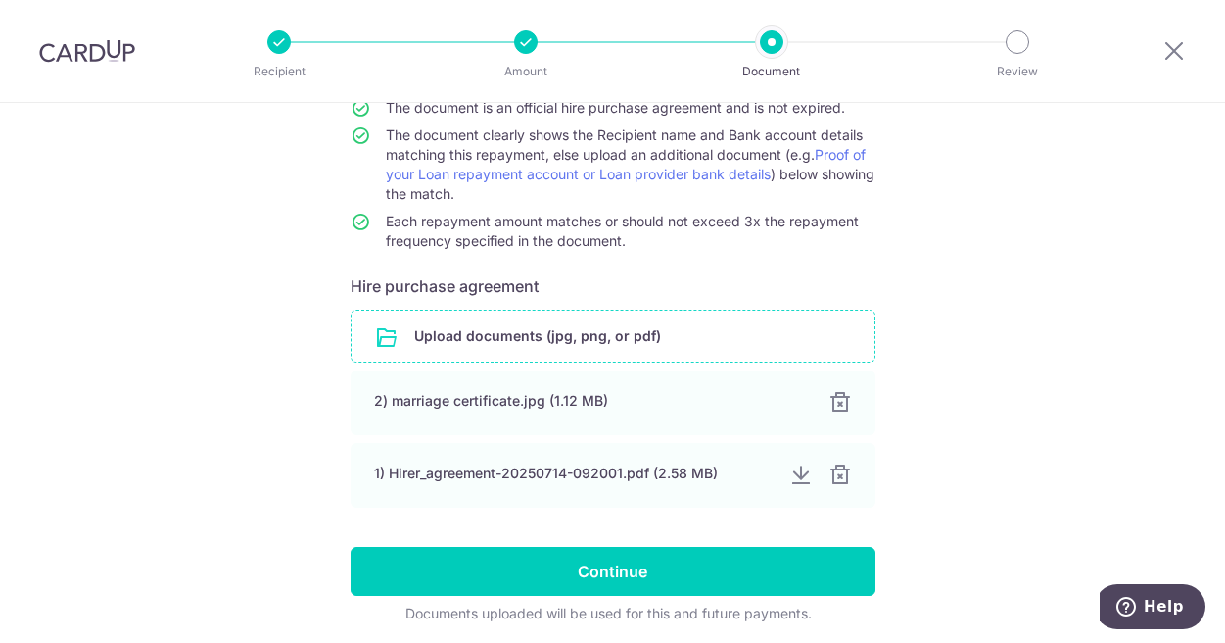
scroll to position [271, 0]
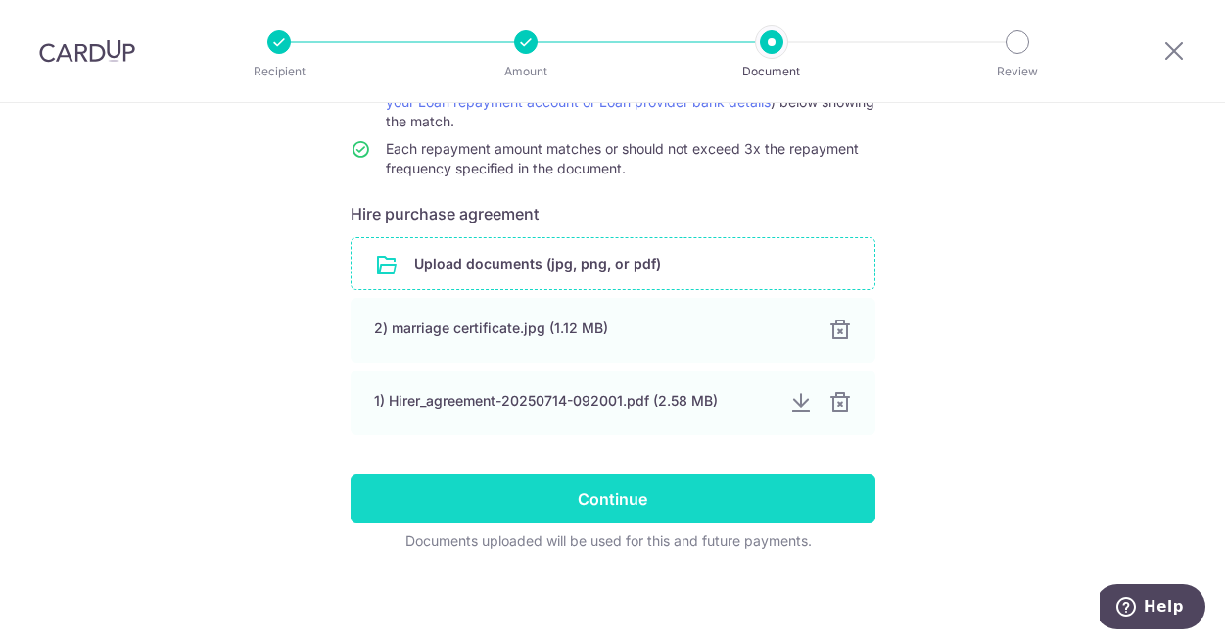
click at [612, 497] on input "Continue" at bounding box center [613, 498] width 525 height 49
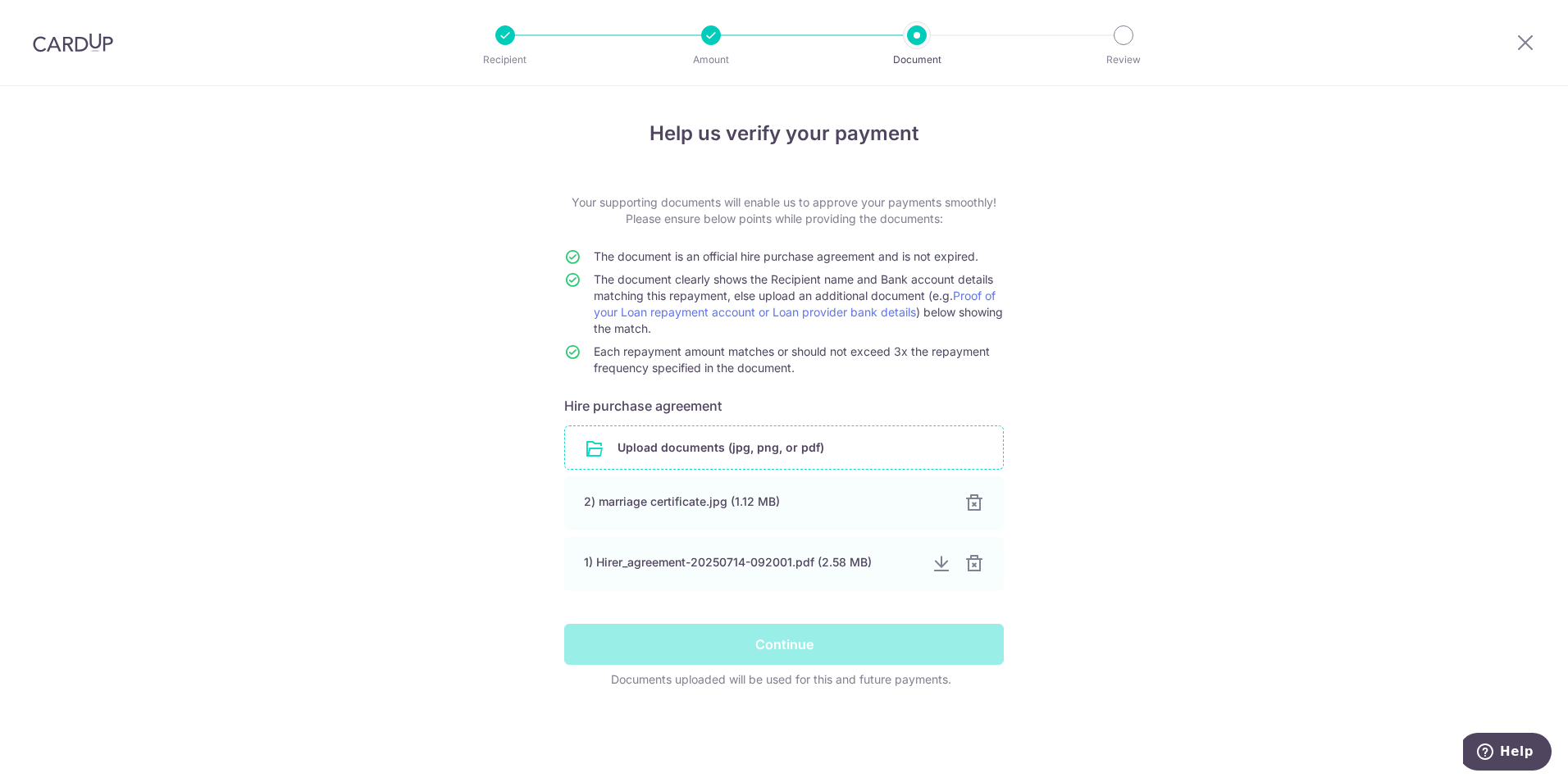
scroll to position [0, 0]
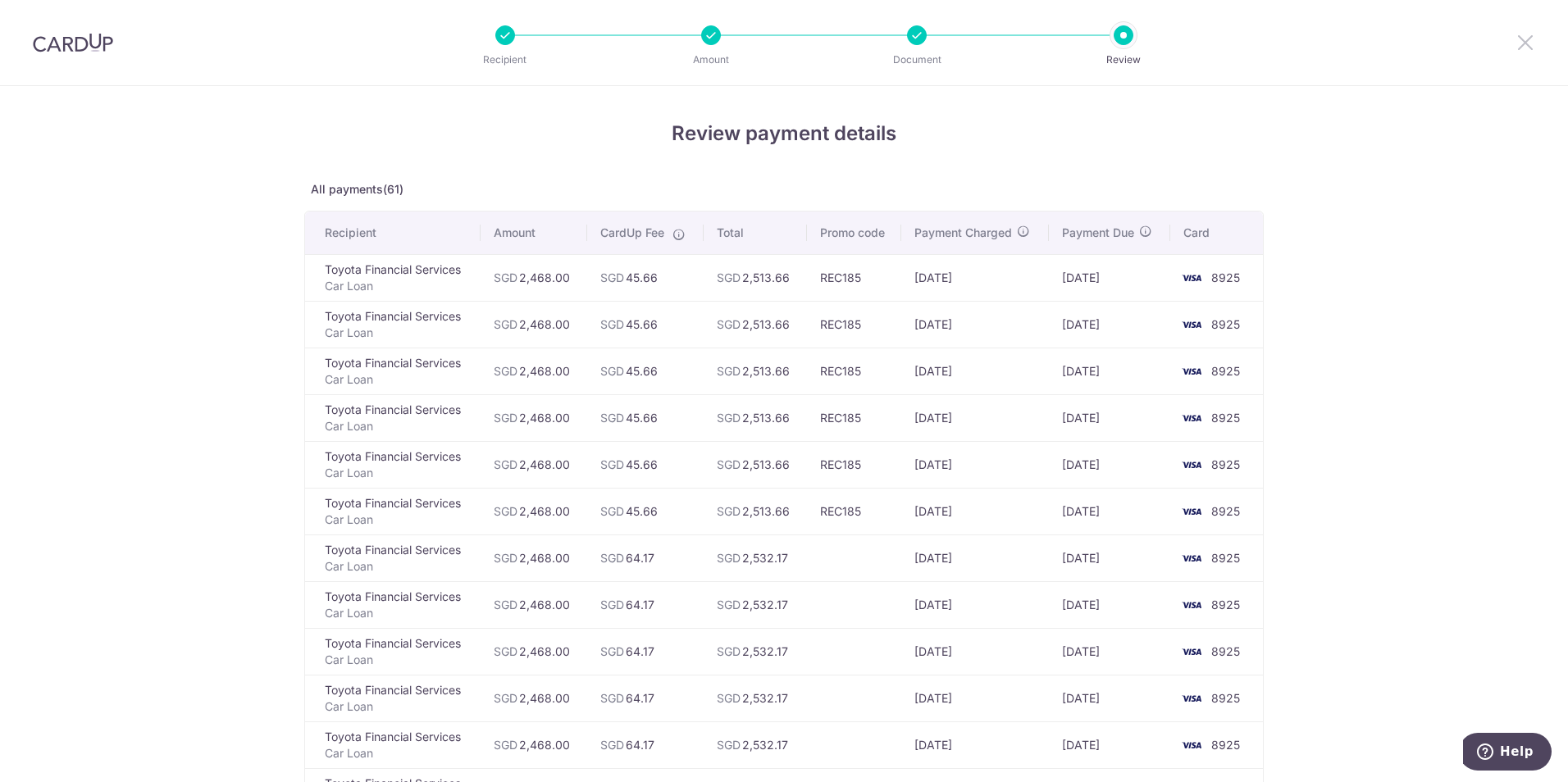
click at [1520, 38] on icon at bounding box center [1525, 42] width 20 height 20
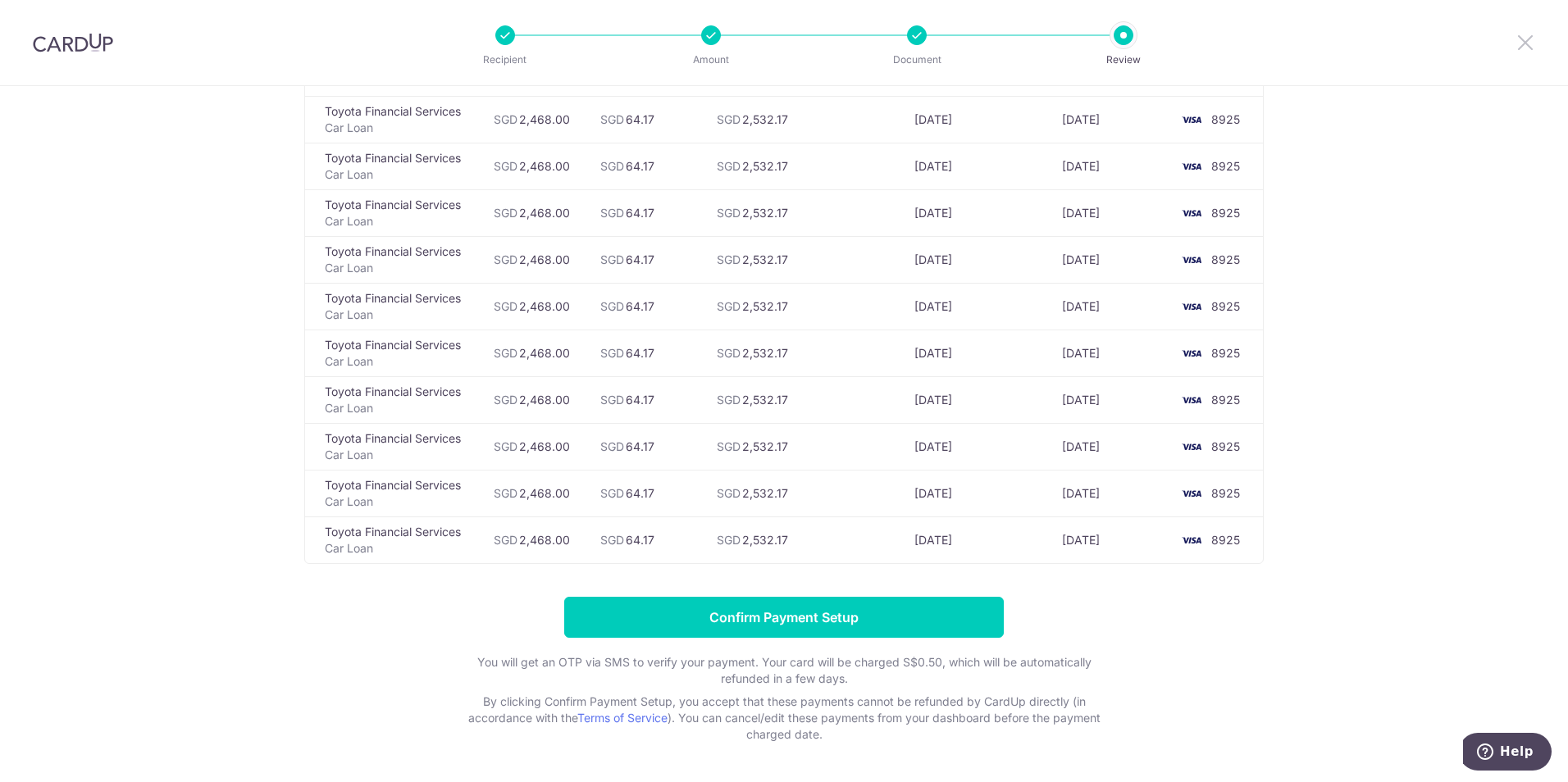
scroll to position [2600, 0]
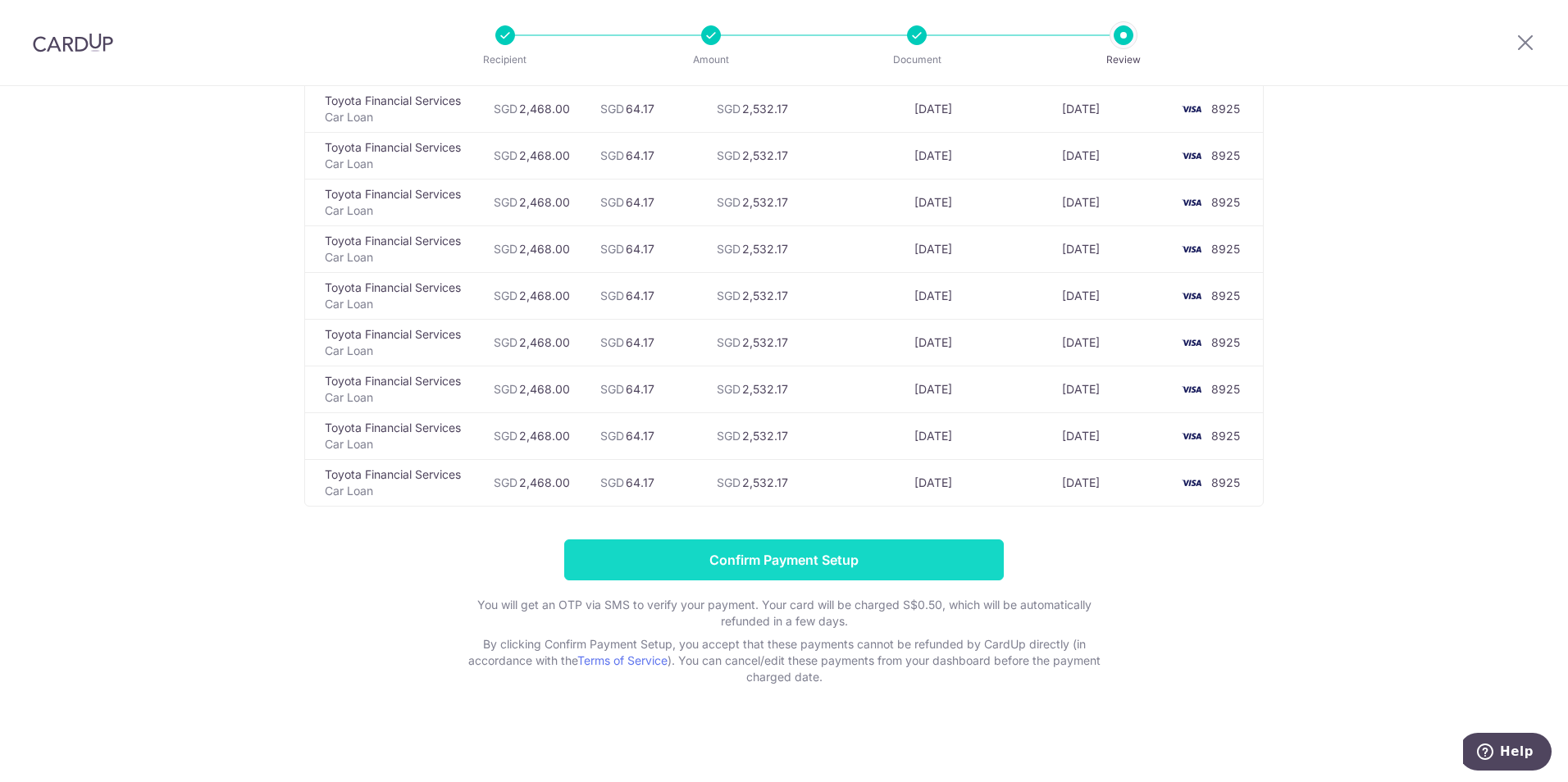
click at [727, 561] on input "Confirm Payment Setup" at bounding box center [784, 559] width 440 height 41
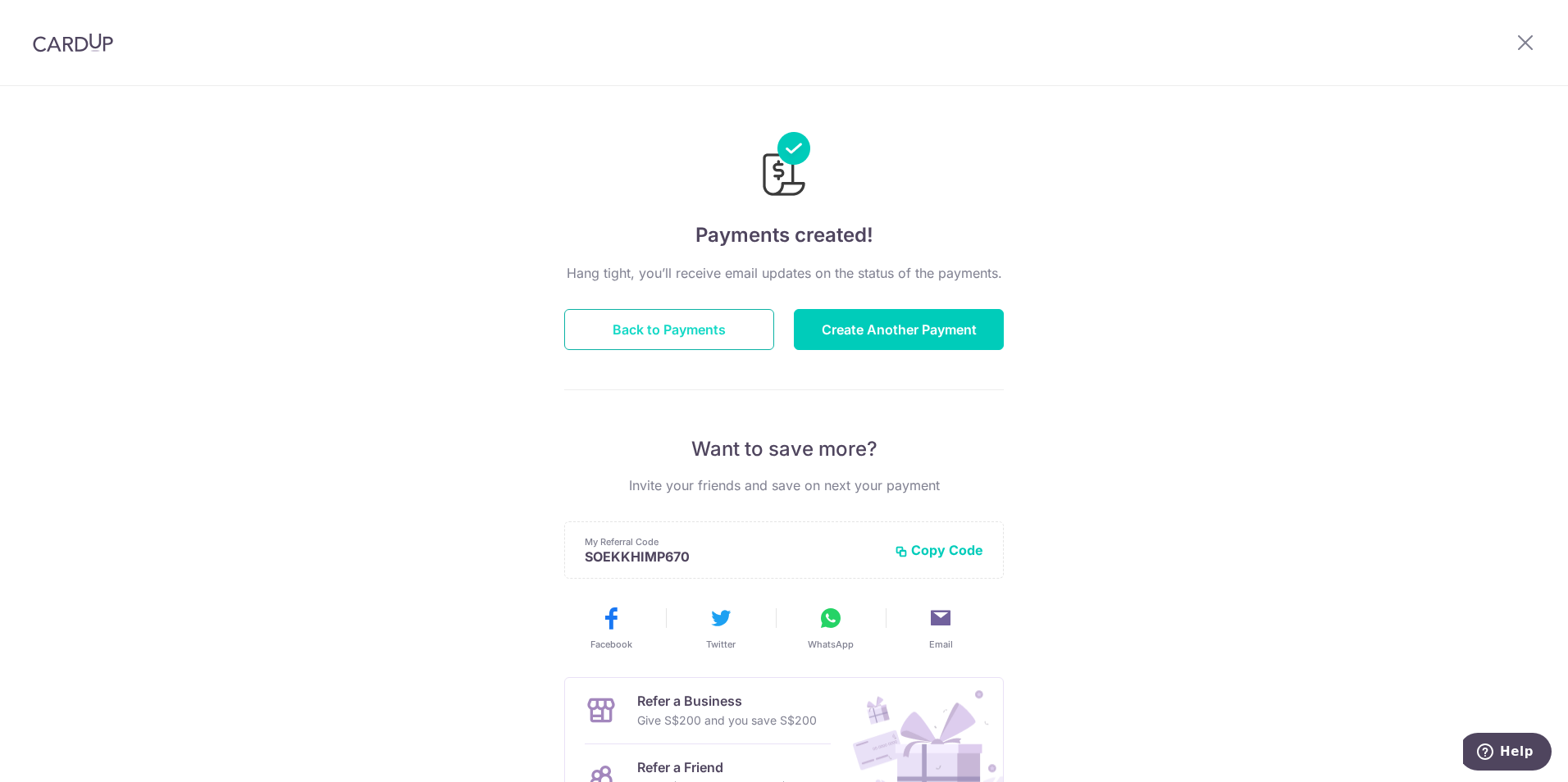
click at [583, 318] on button "Back to Payments" at bounding box center [669, 329] width 210 height 41
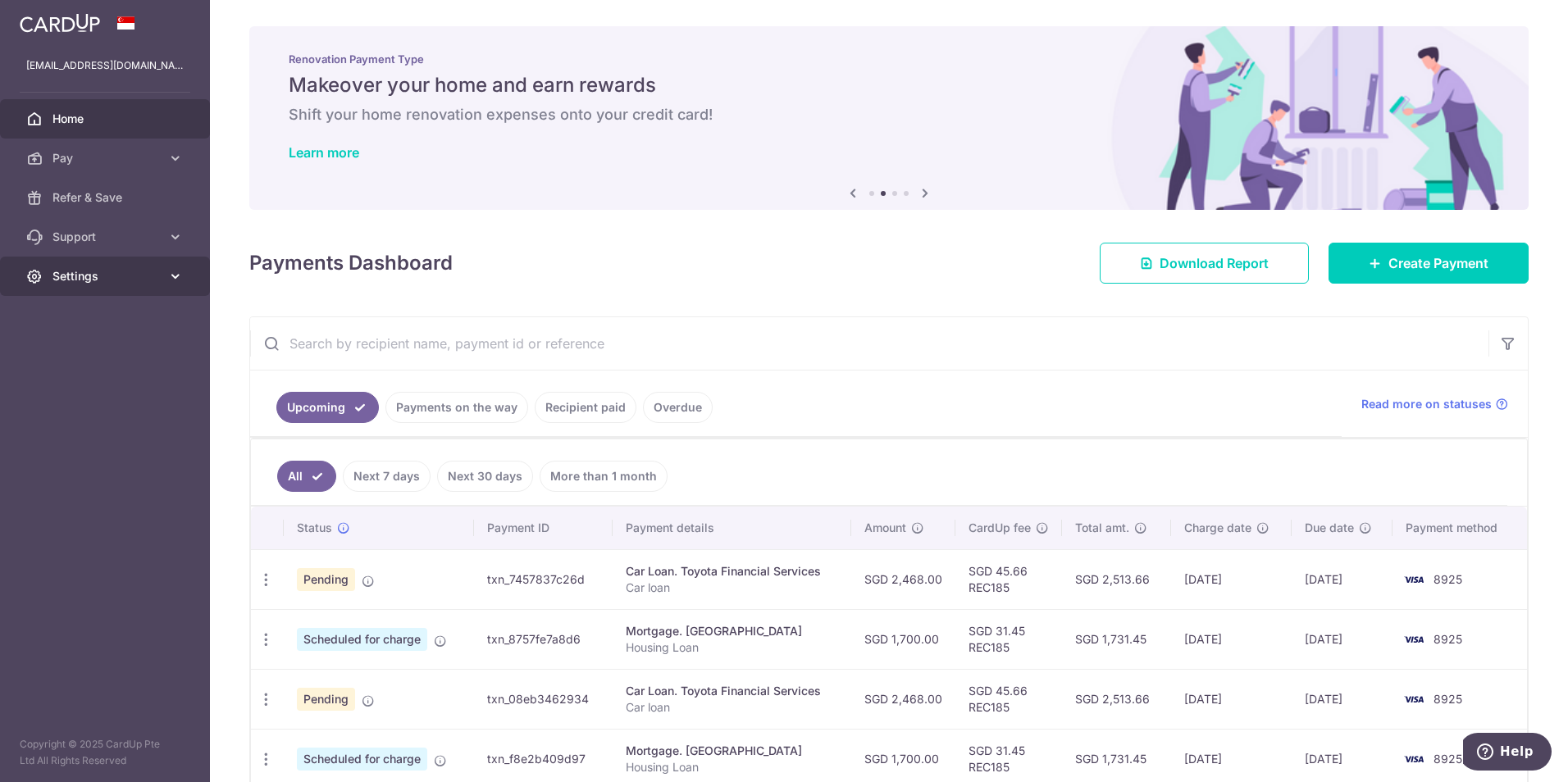
click at [81, 280] on span "Settings" at bounding box center [106, 276] width 108 height 17
click at [78, 358] on span "Logout" at bounding box center [106, 355] width 108 height 17
